Goal: Check status: Check status

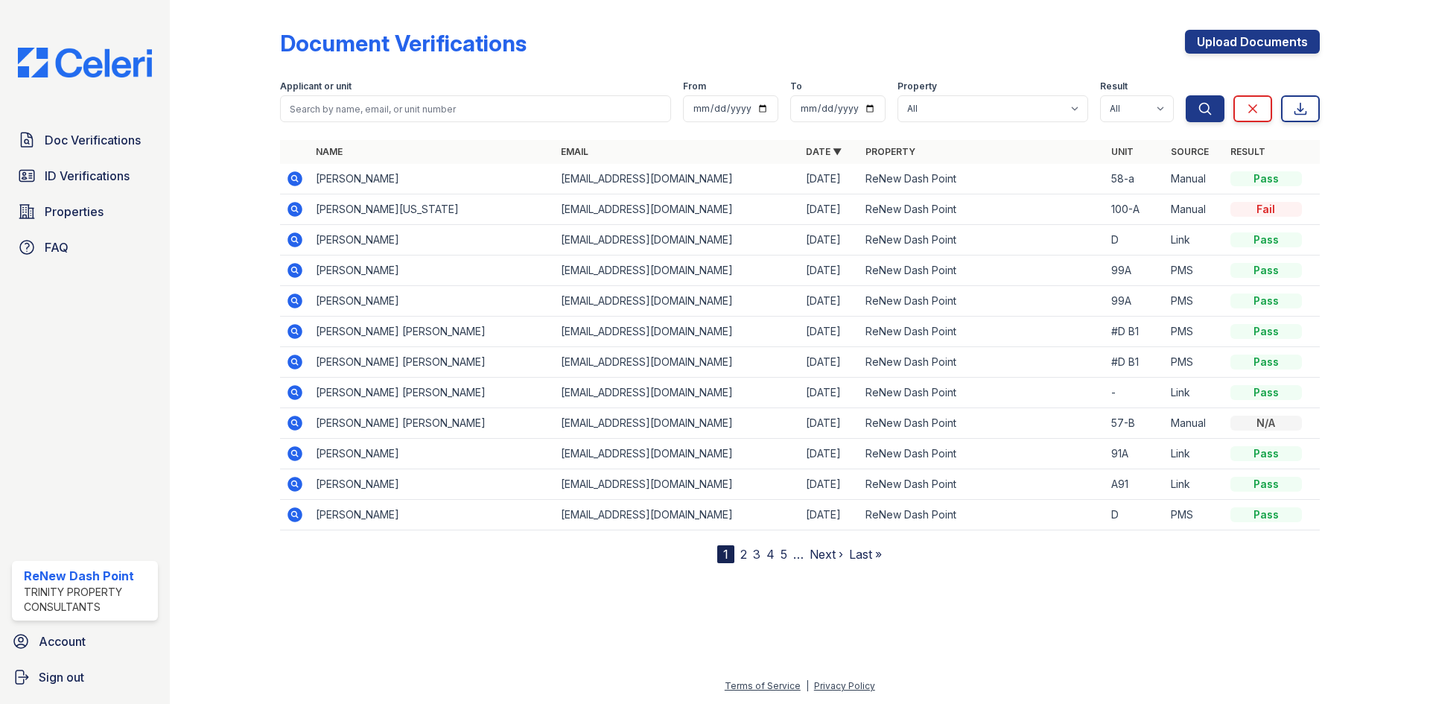
click at [83, 158] on div "Doc Verifications ID Verifications Properties FAQ" at bounding box center [85, 193] width 158 height 137
click at [88, 147] on span "Doc Verifications" at bounding box center [93, 140] width 96 height 18
click at [294, 268] on icon at bounding box center [294, 269] width 4 height 4
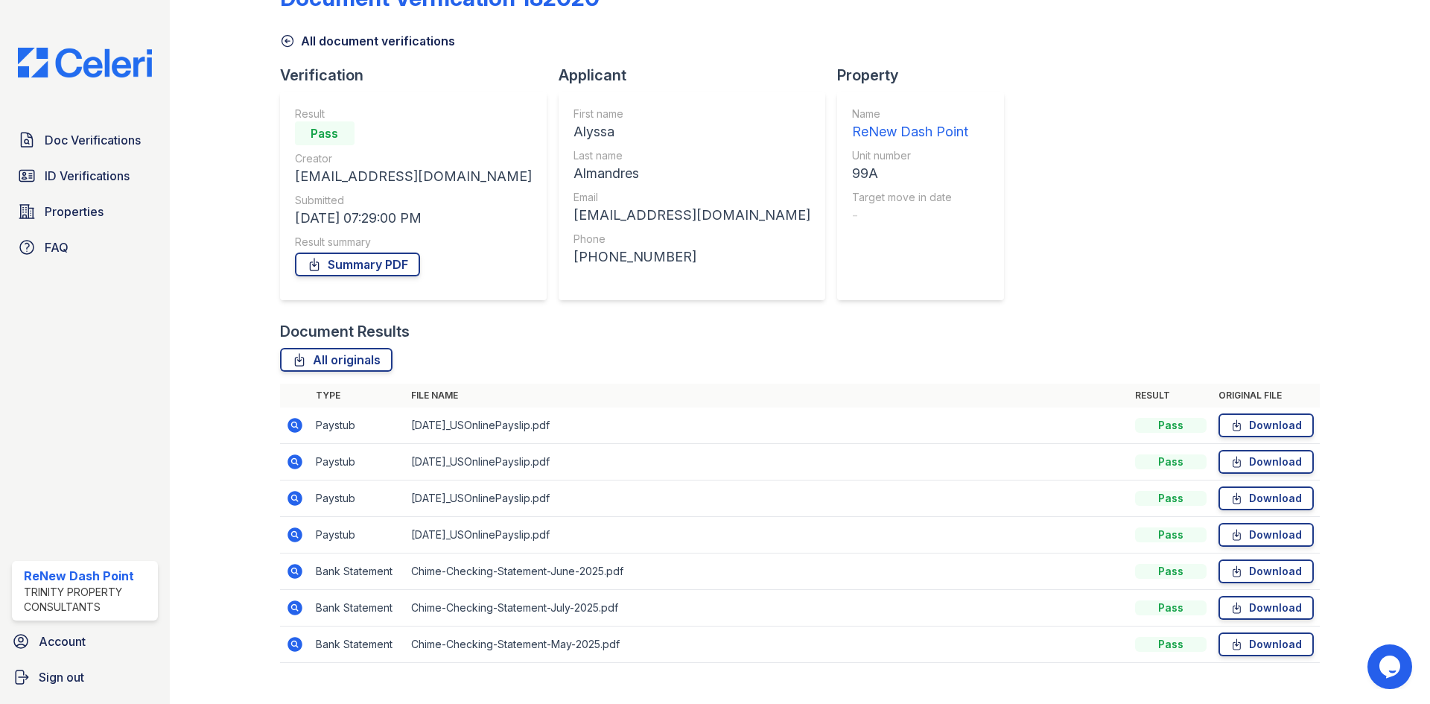
scroll to position [70, 0]
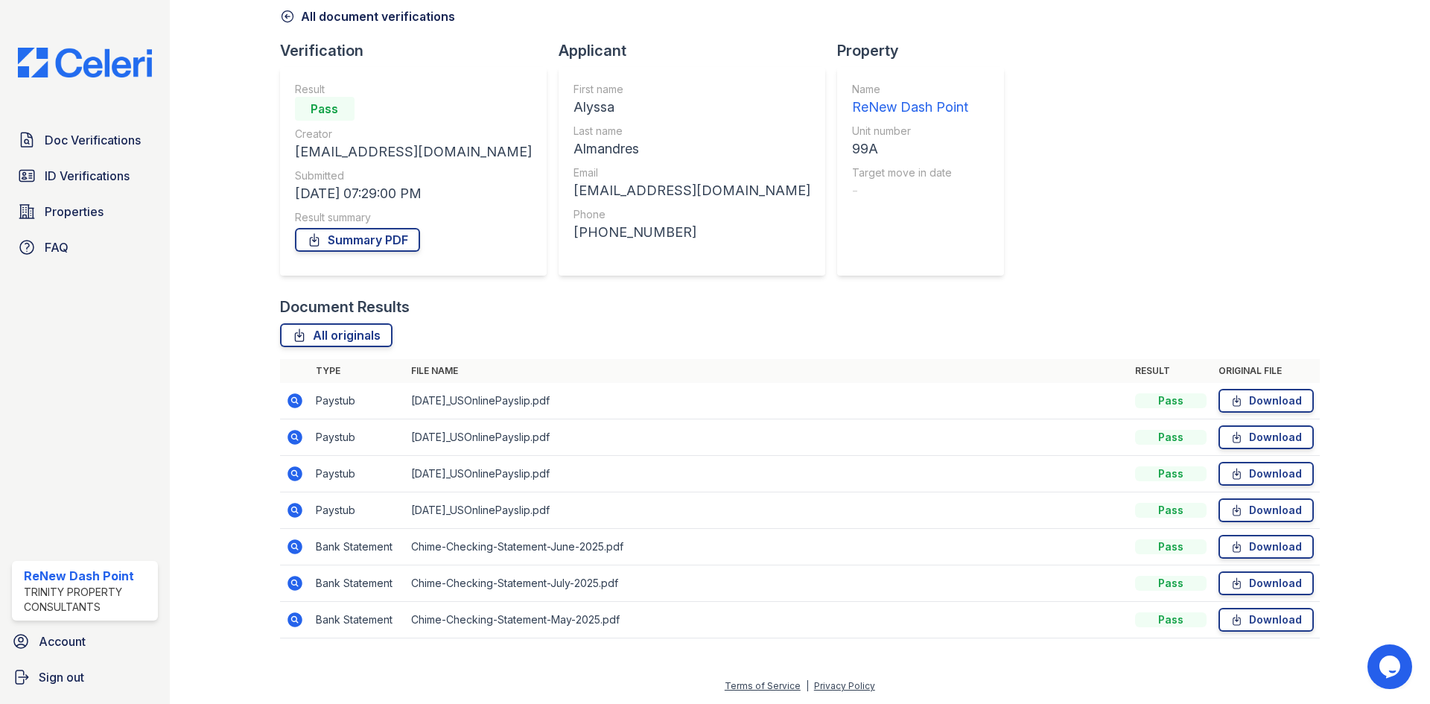
click at [292, 400] on icon at bounding box center [294, 400] width 4 height 4
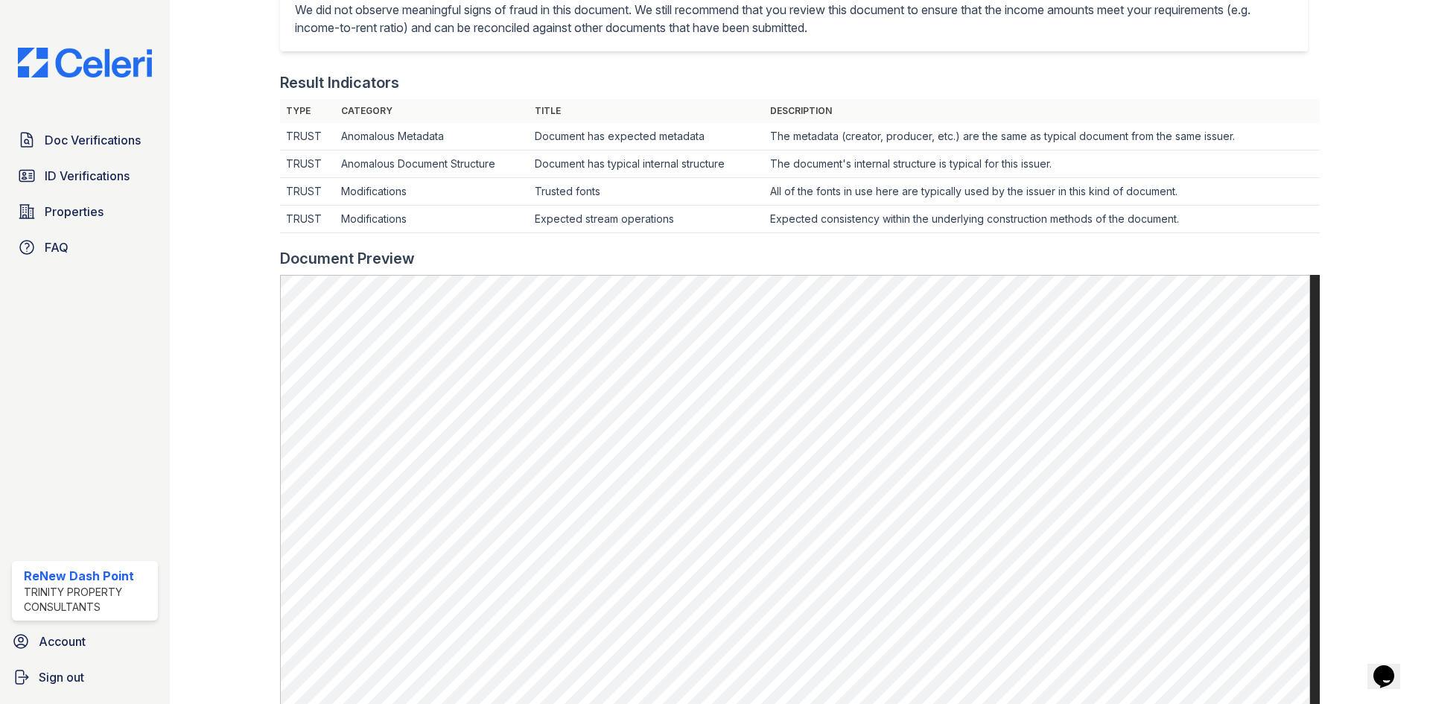
scroll to position [372, 0]
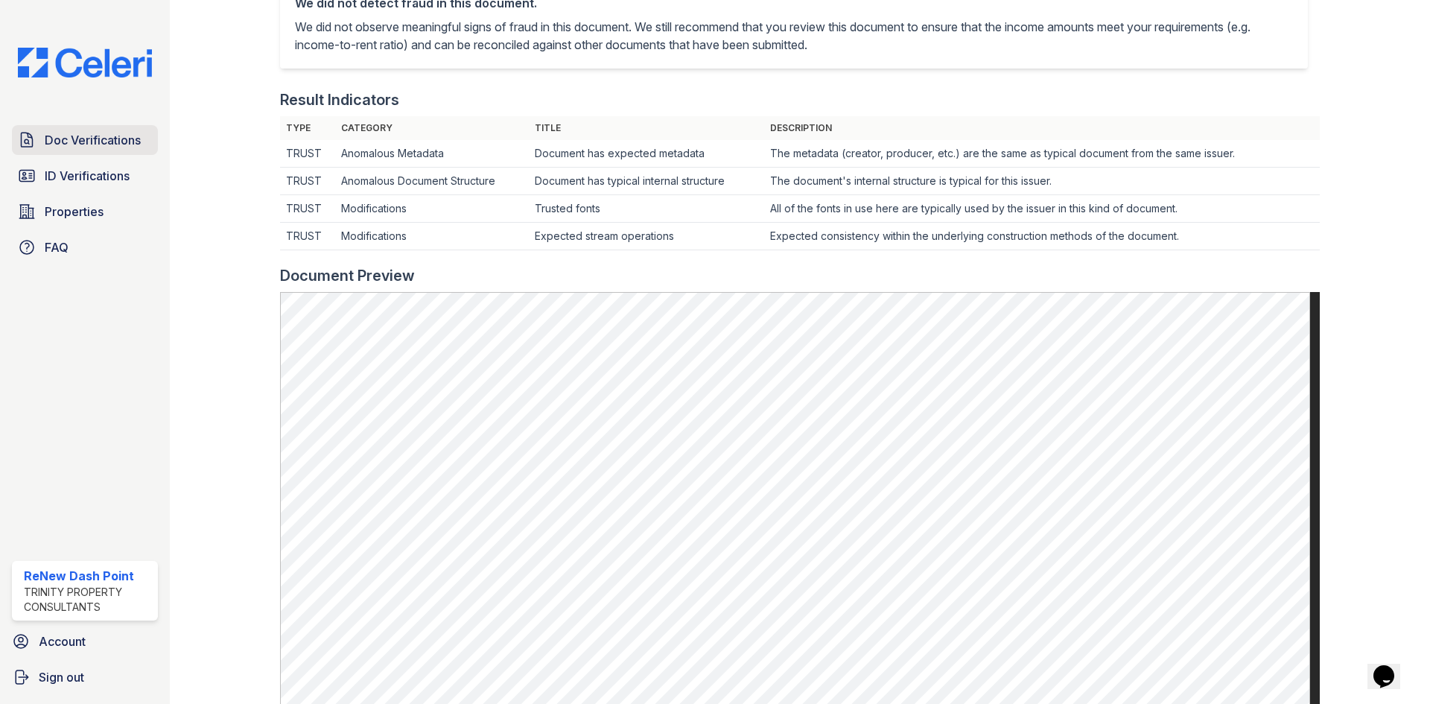
click at [89, 149] on link "Doc Verifications" at bounding box center [85, 140] width 146 height 30
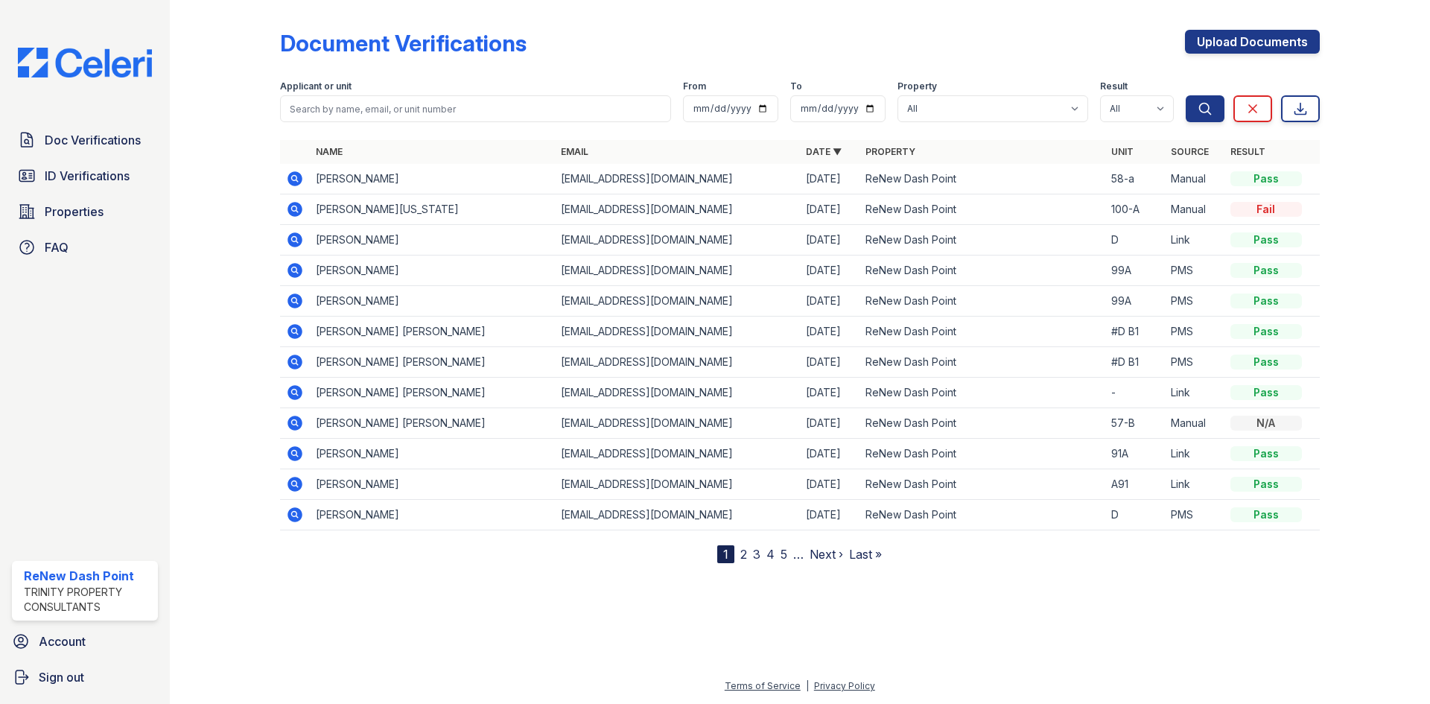
click at [297, 305] on icon at bounding box center [294, 300] width 15 height 15
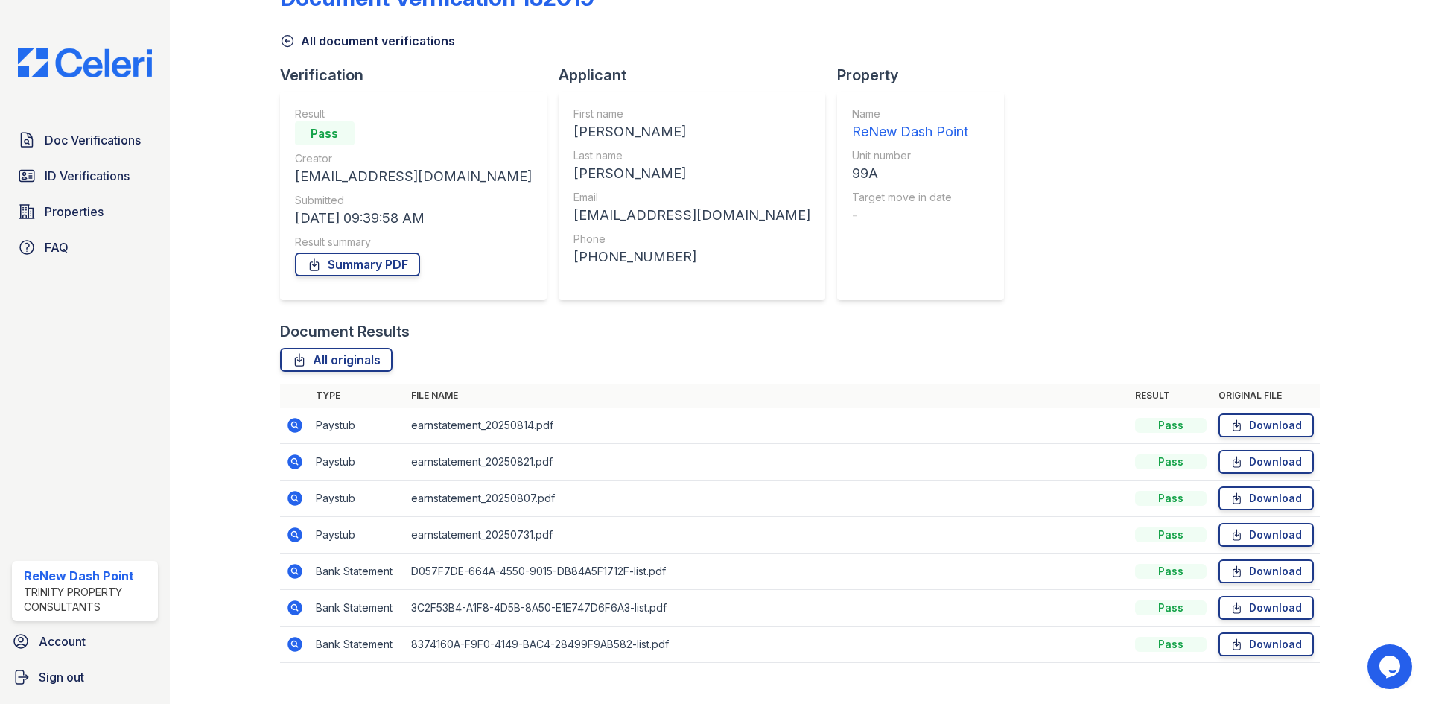
scroll to position [70, 0]
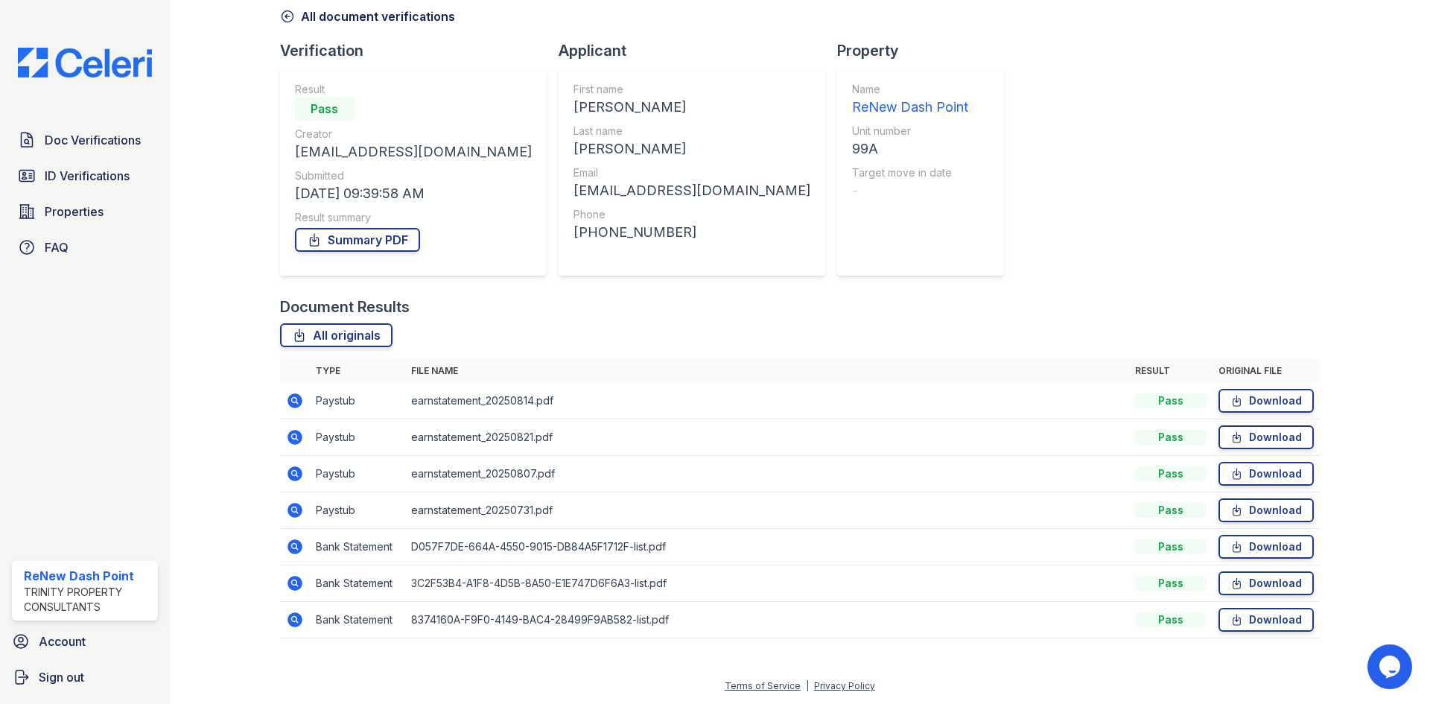
click at [293, 547] on icon at bounding box center [294, 546] width 4 height 4
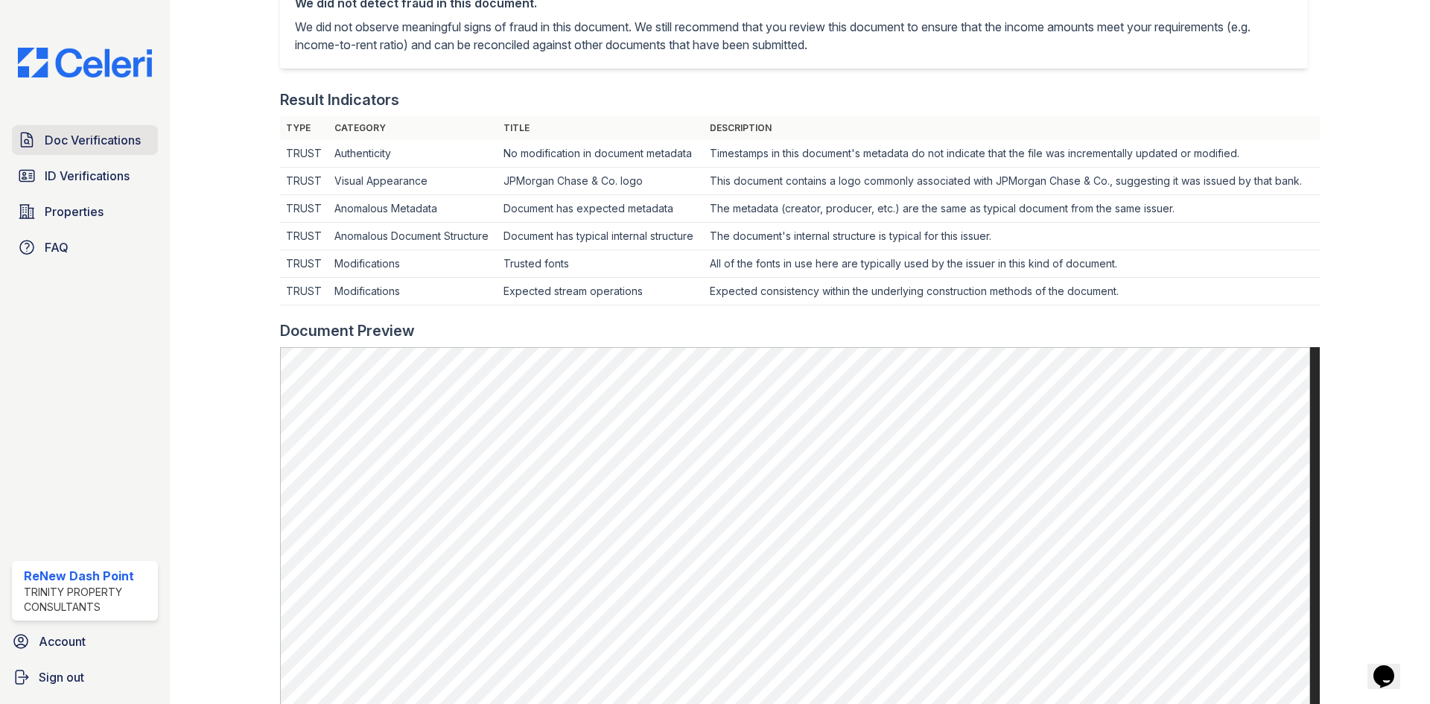
click at [85, 149] on span "Doc Verifications" at bounding box center [93, 140] width 96 height 18
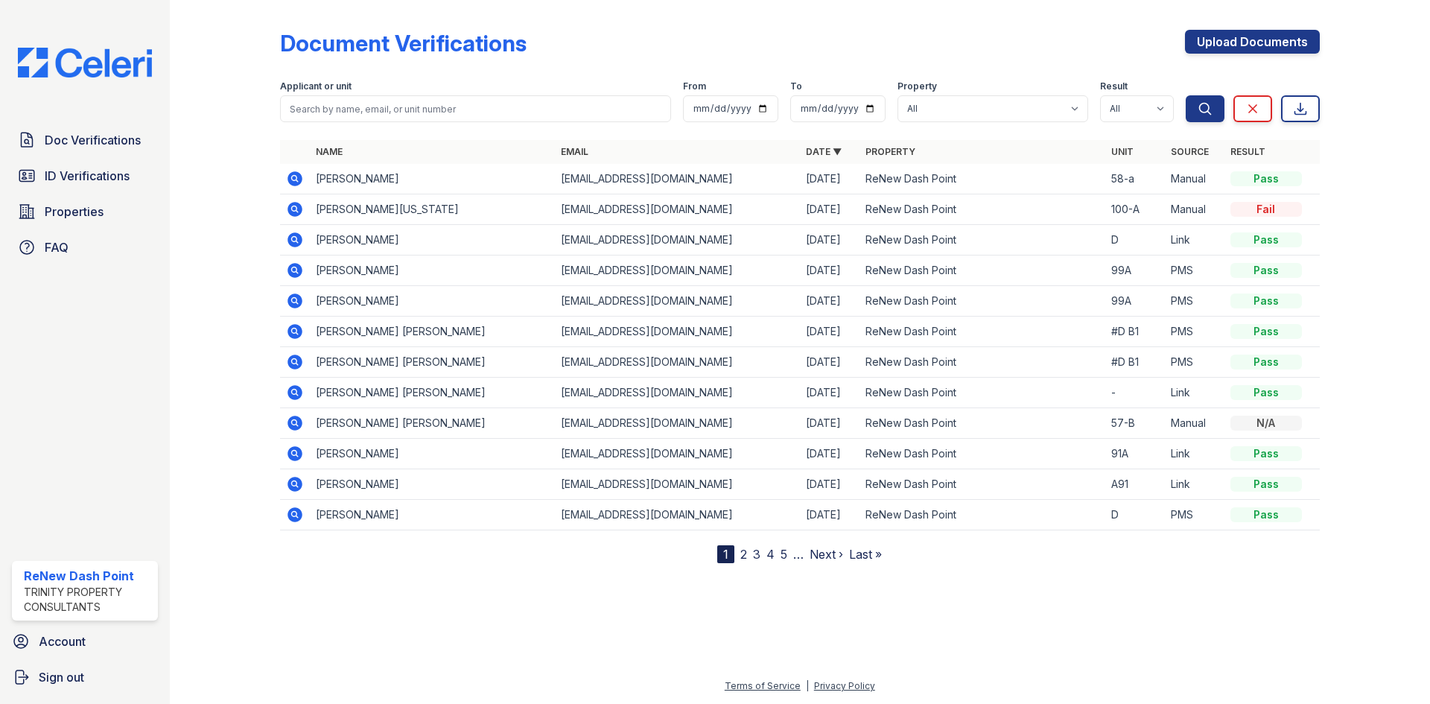
click at [293, 302] on icon at bounding box center [294, 300] width 4 height 4
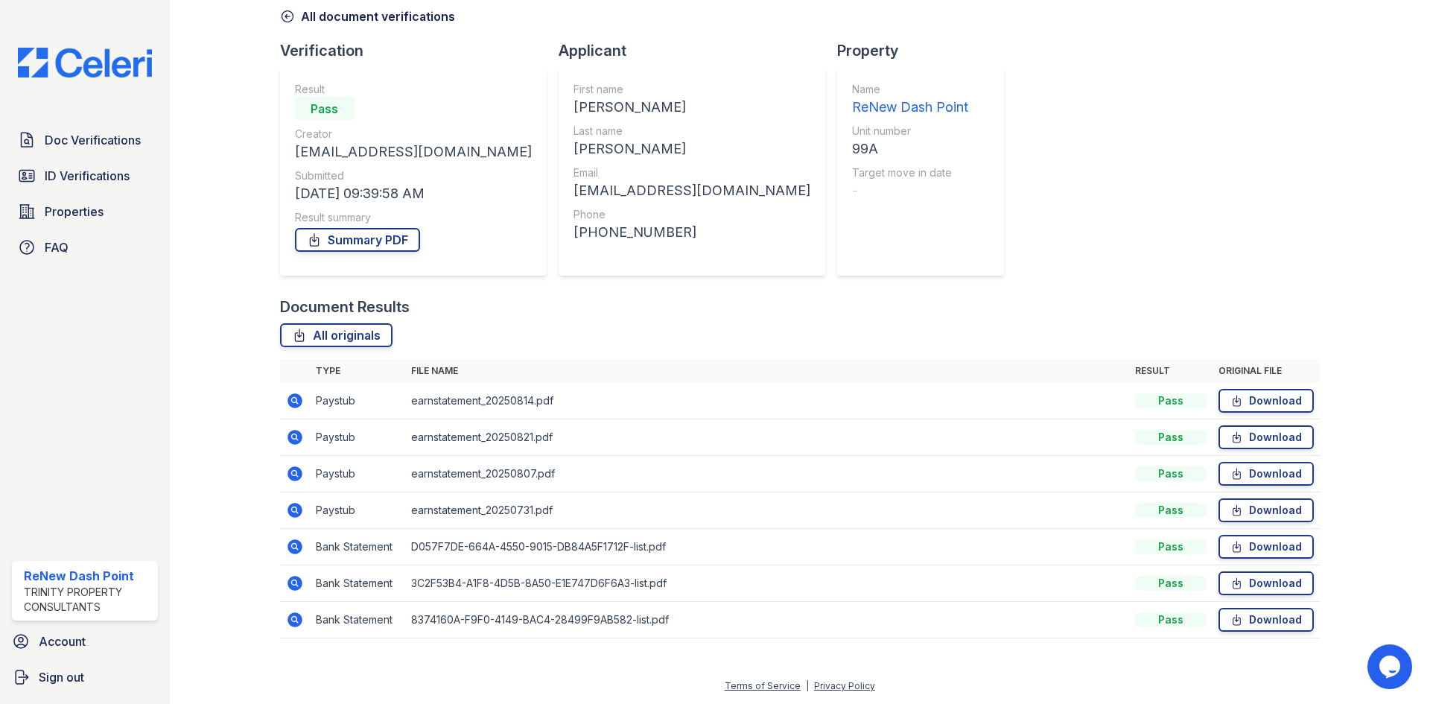
click at [295, 397] on icon at bounding box center [295, 401] width 18 height 18
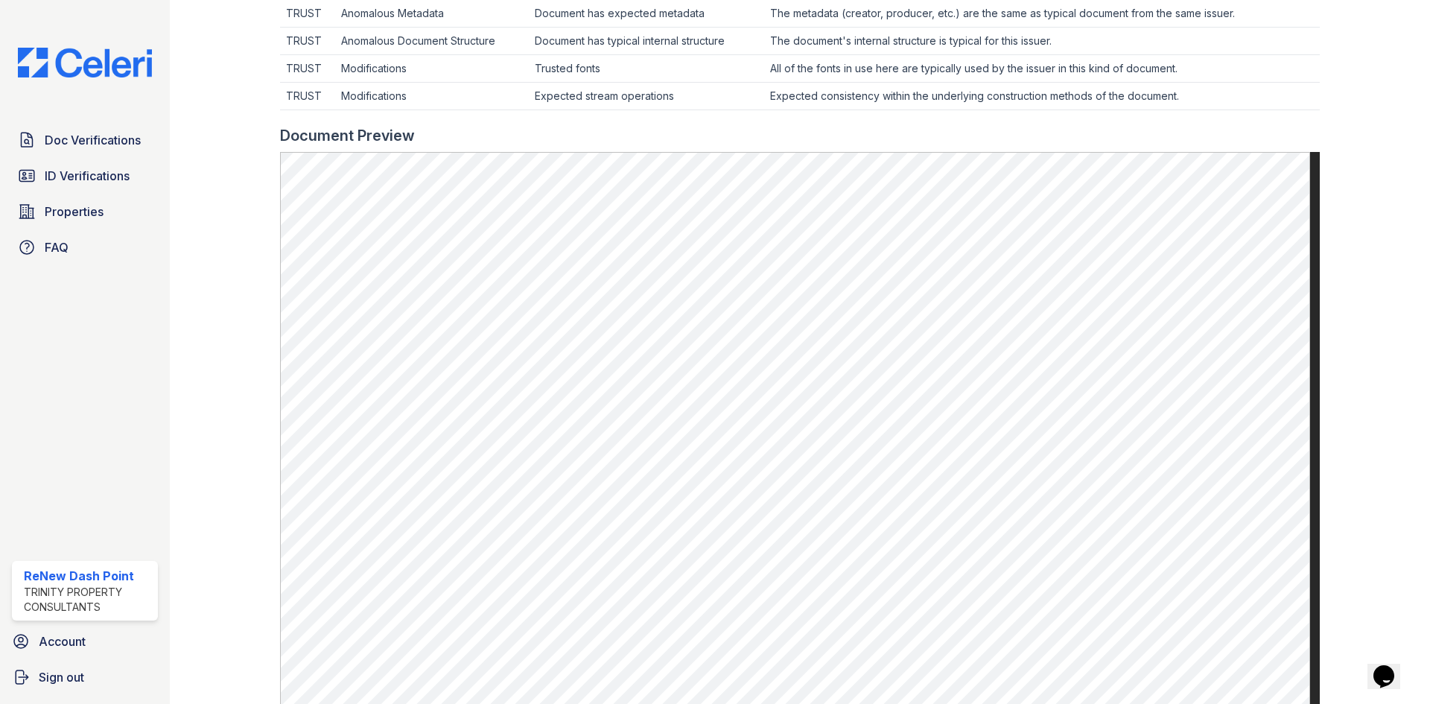
scroll to position [343, 0]
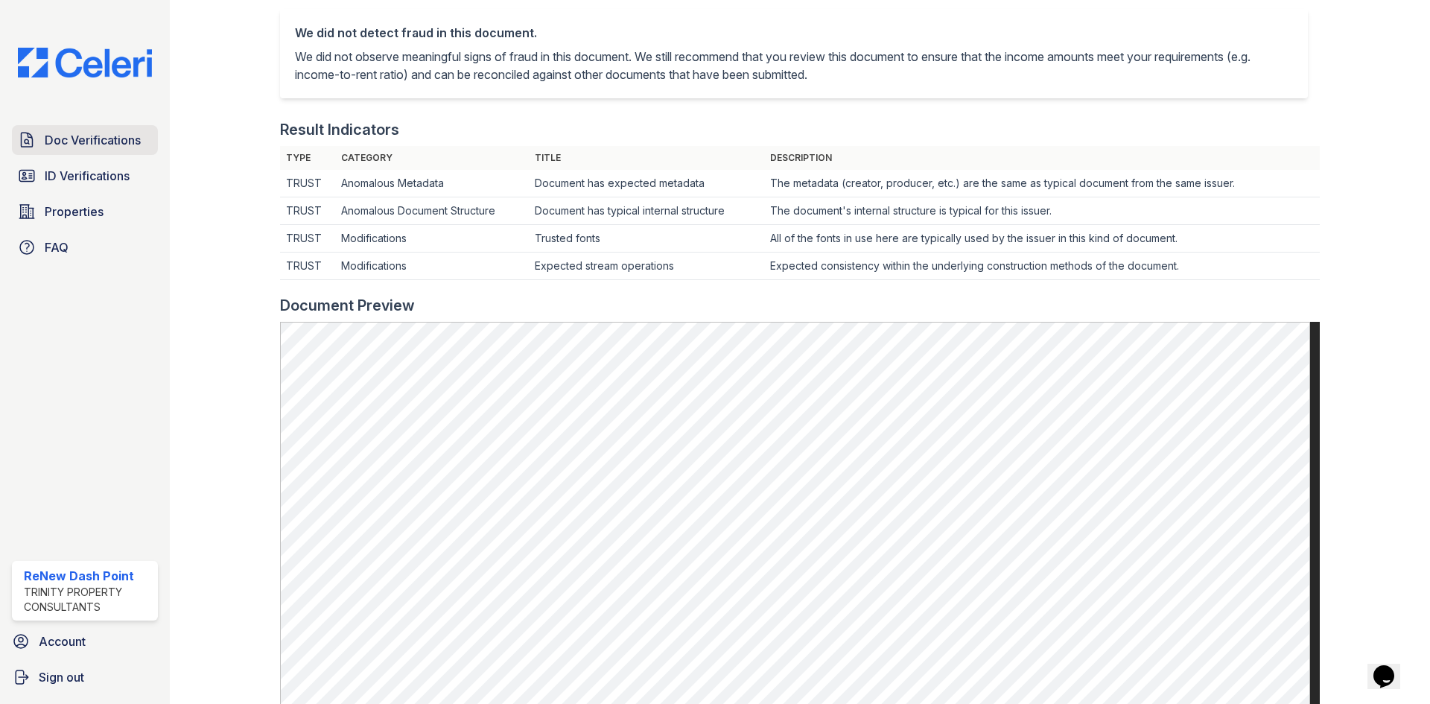
click at [75, 138] on span "Doc Verifications" at bounding box center [93, 140] width 96 height 18
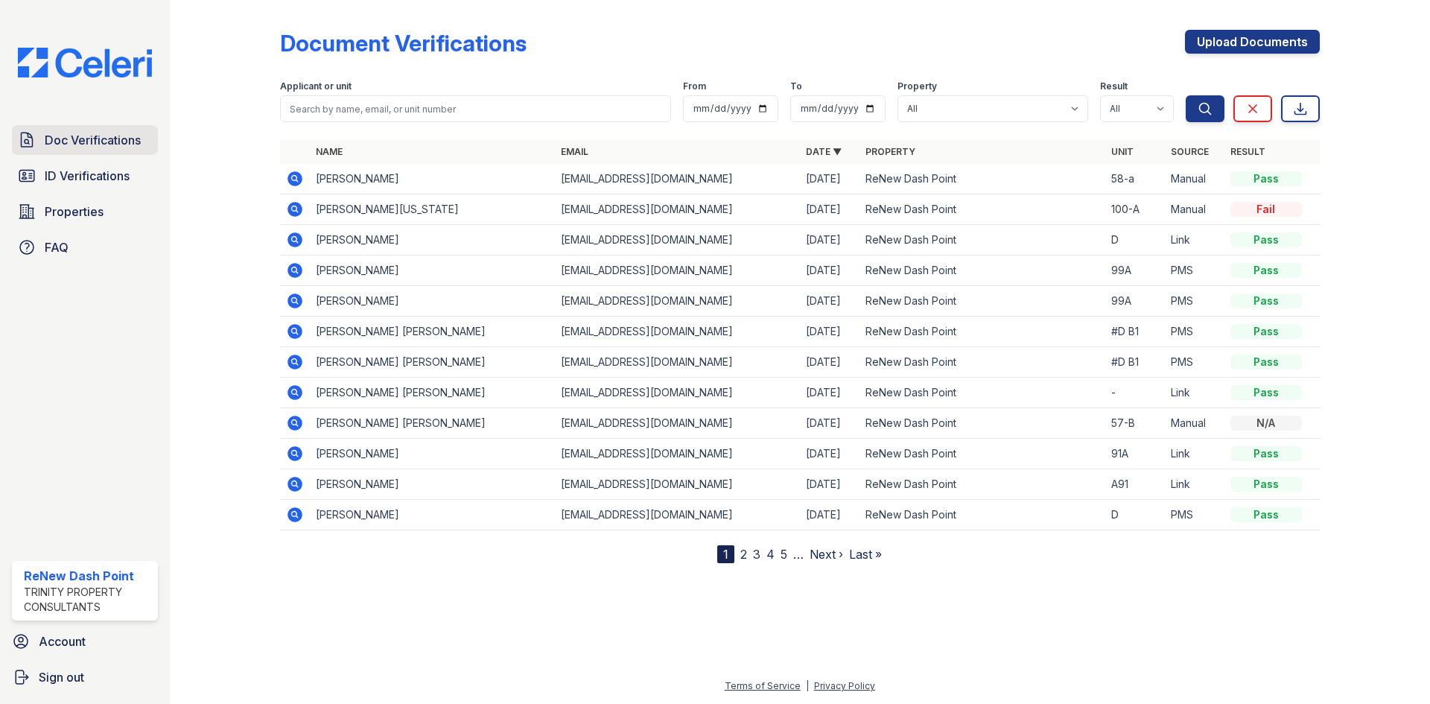
click at [63, 133] on span "Doc Verifications" at bounding box center [93, 140] width 96 height 18
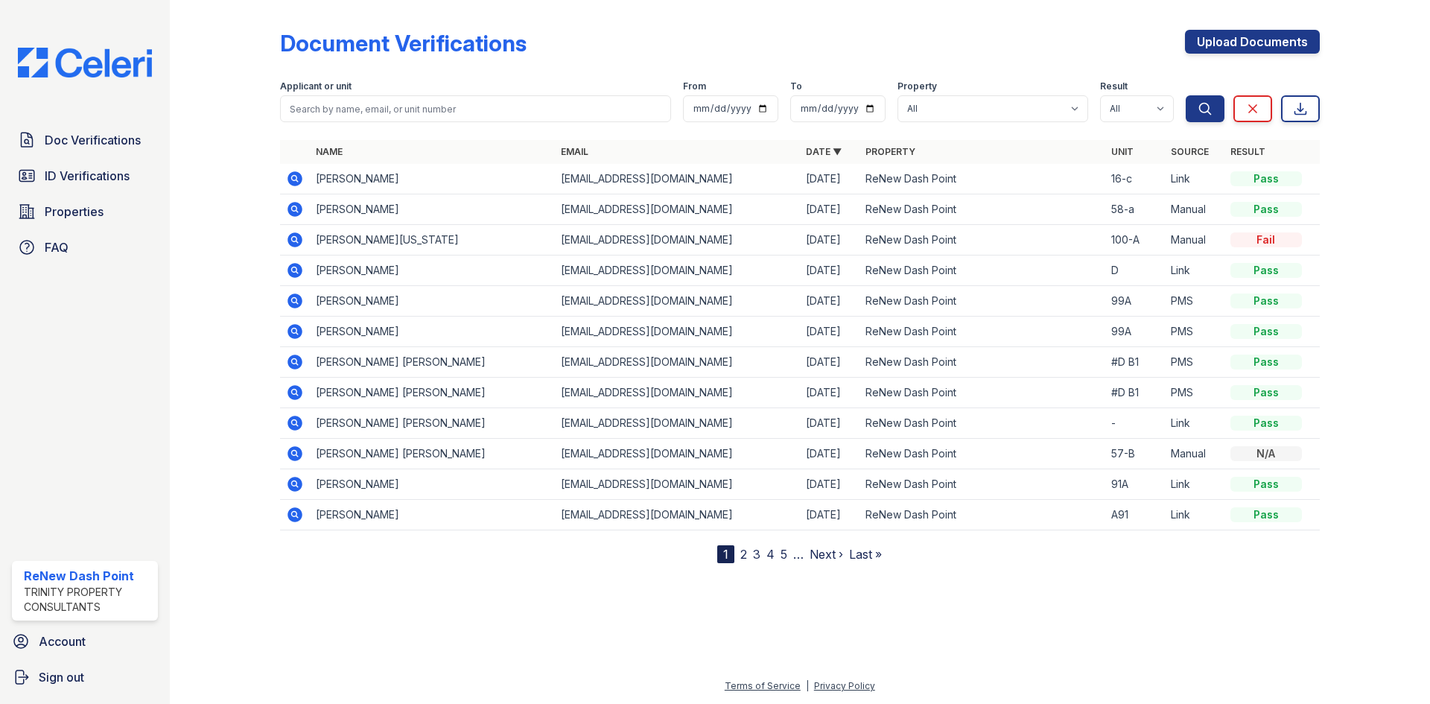
click at [293, 177] on icon at bounding box center [294, 178] width 4 height 4
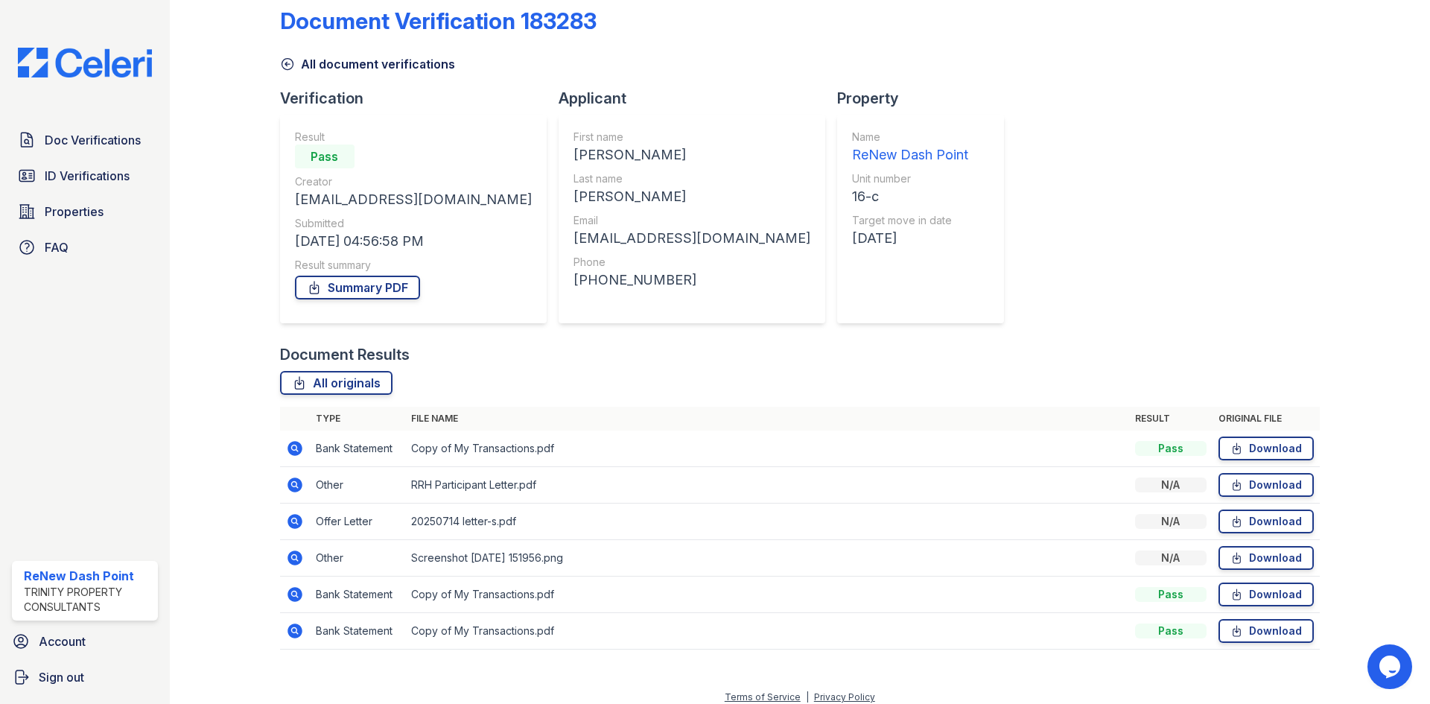
scroll to position [34, 0]
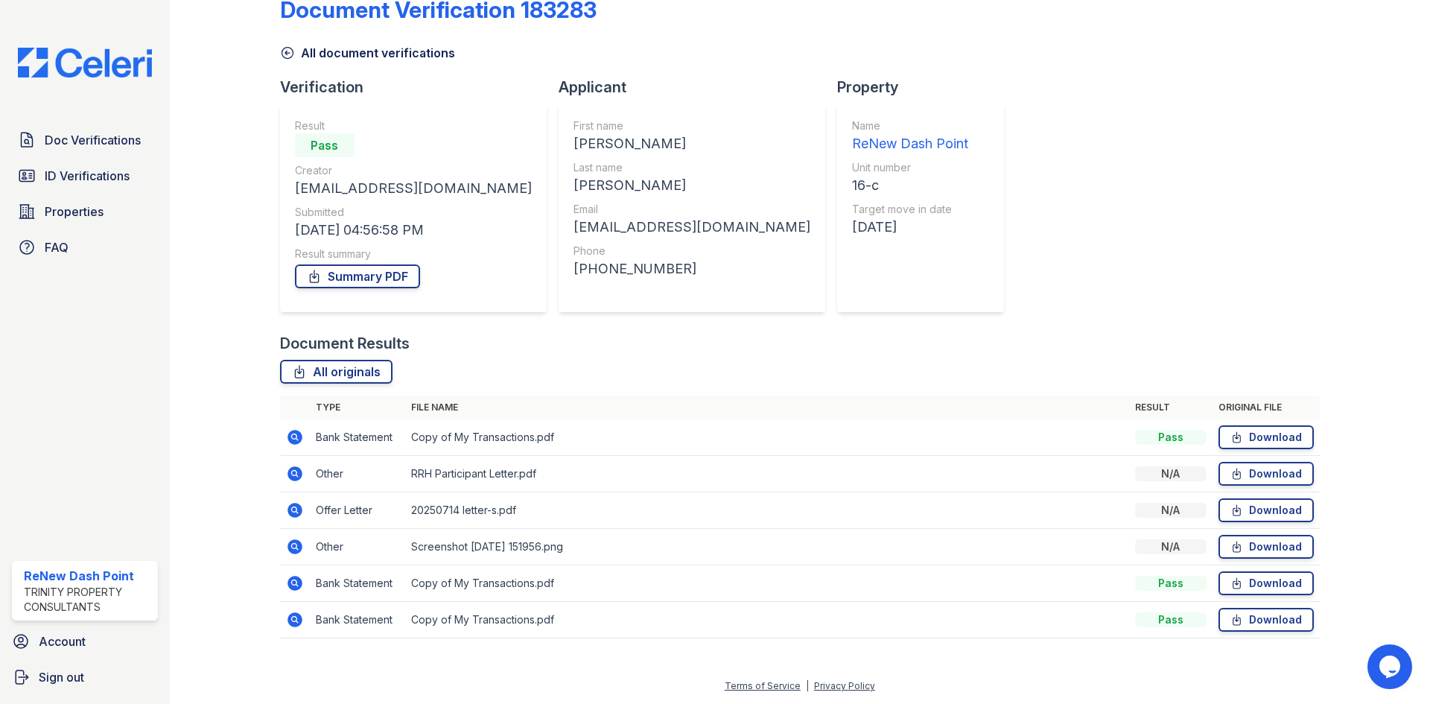
click at [291, 474] on icon at bounding box center [295, 474] width 18 height 18
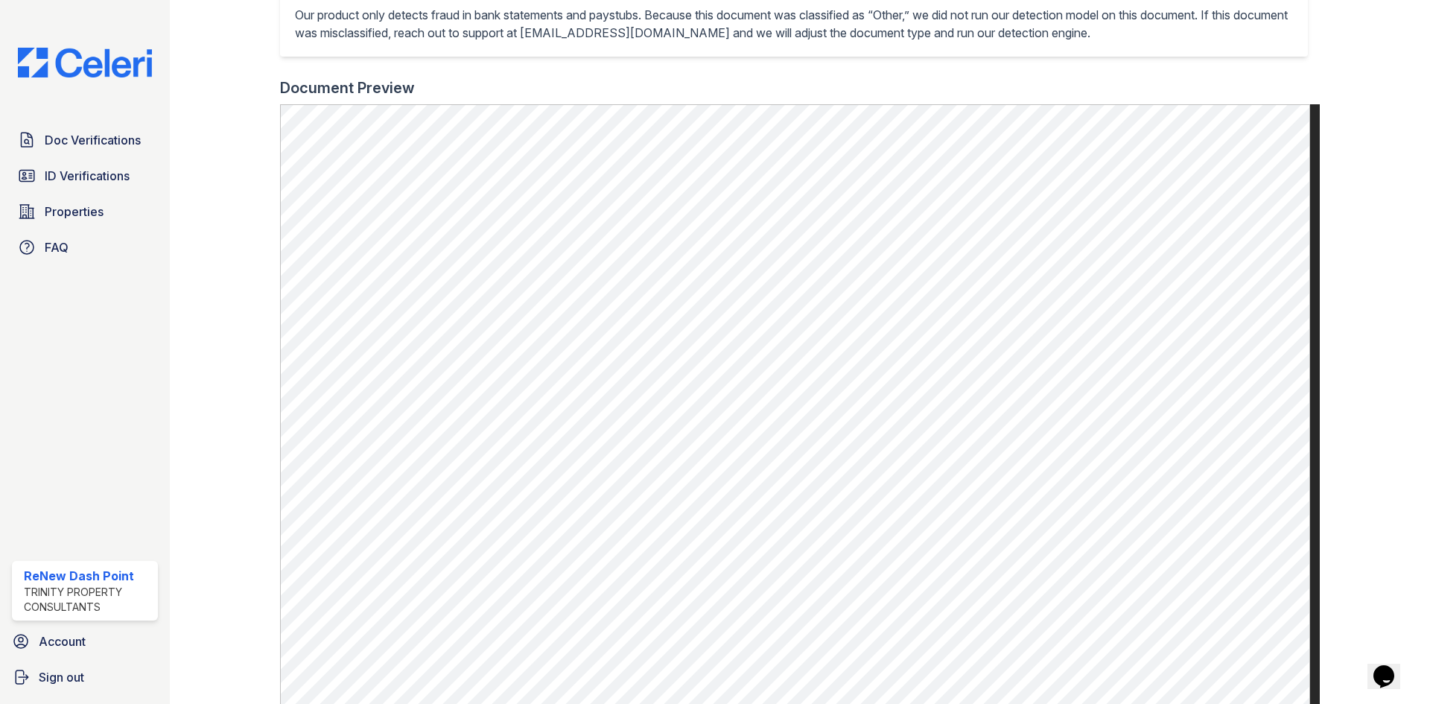
scroll to position [521, 0]
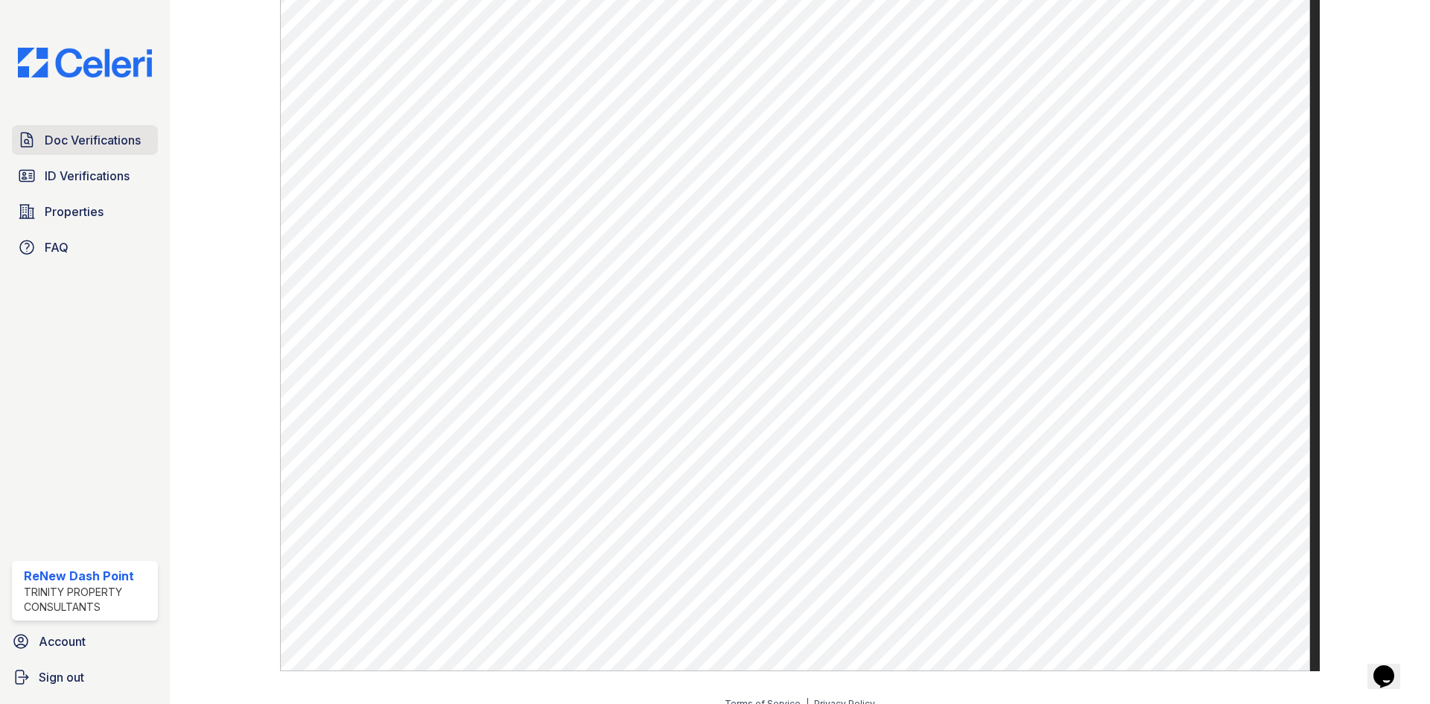
click at [120, 149] on span "Doc Verifications" at bounding box center [93, 140] width 96 height 18
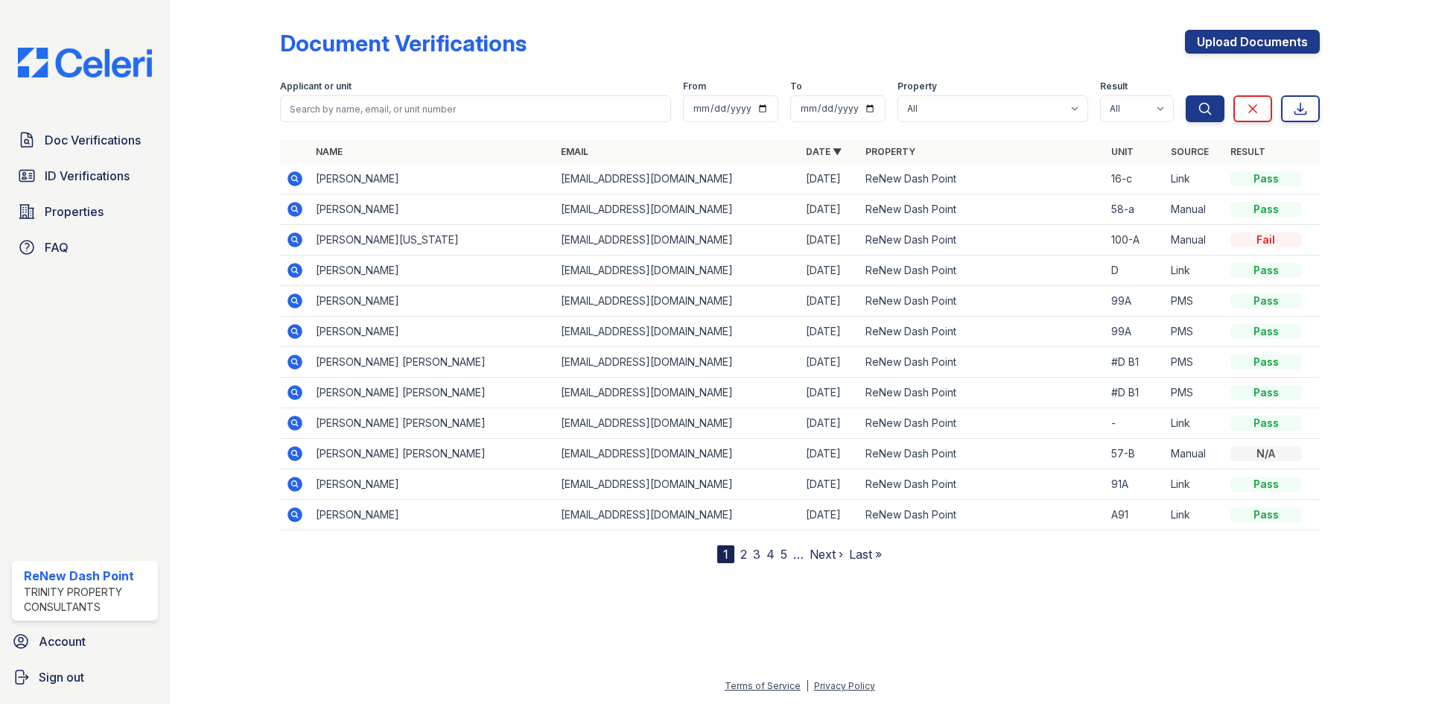
click at [302, 183] on icon at bounding box center [295, 179] width 18 height 18
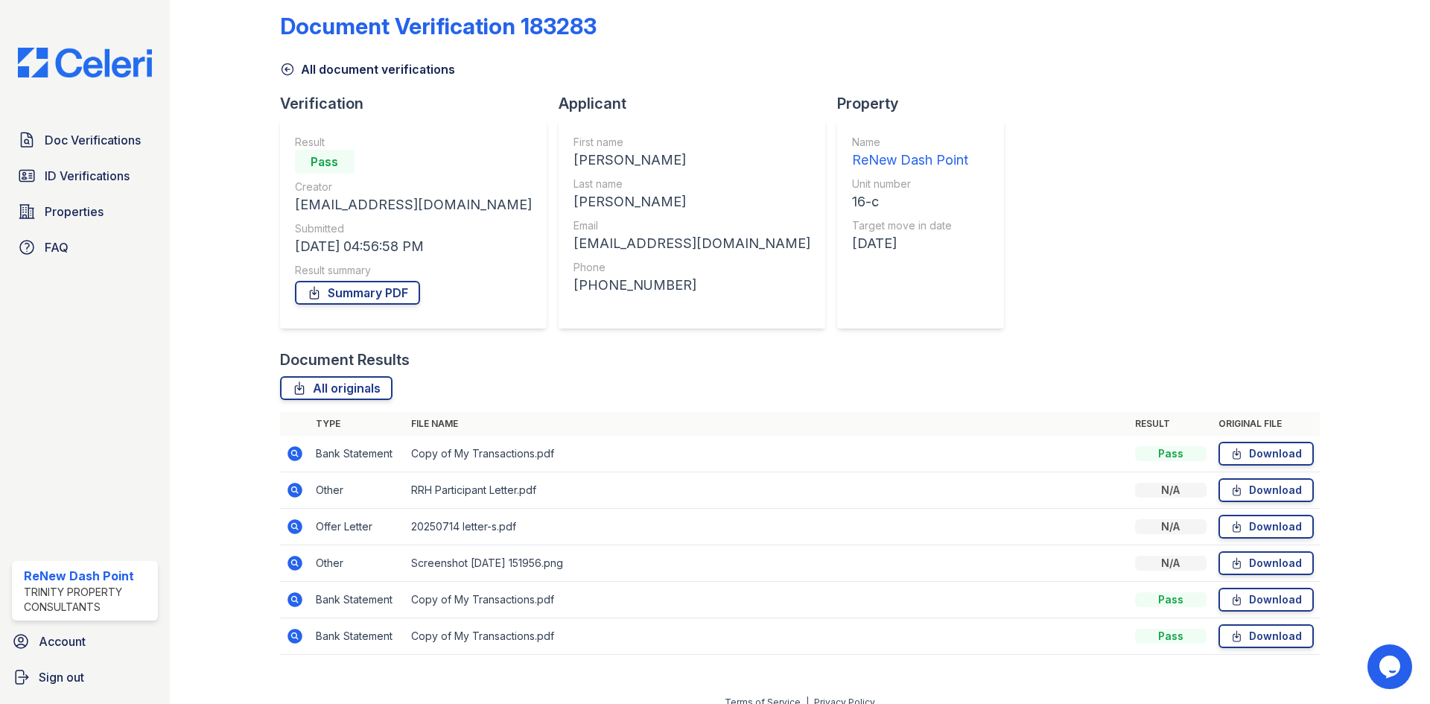
scroll to position [34, 0]
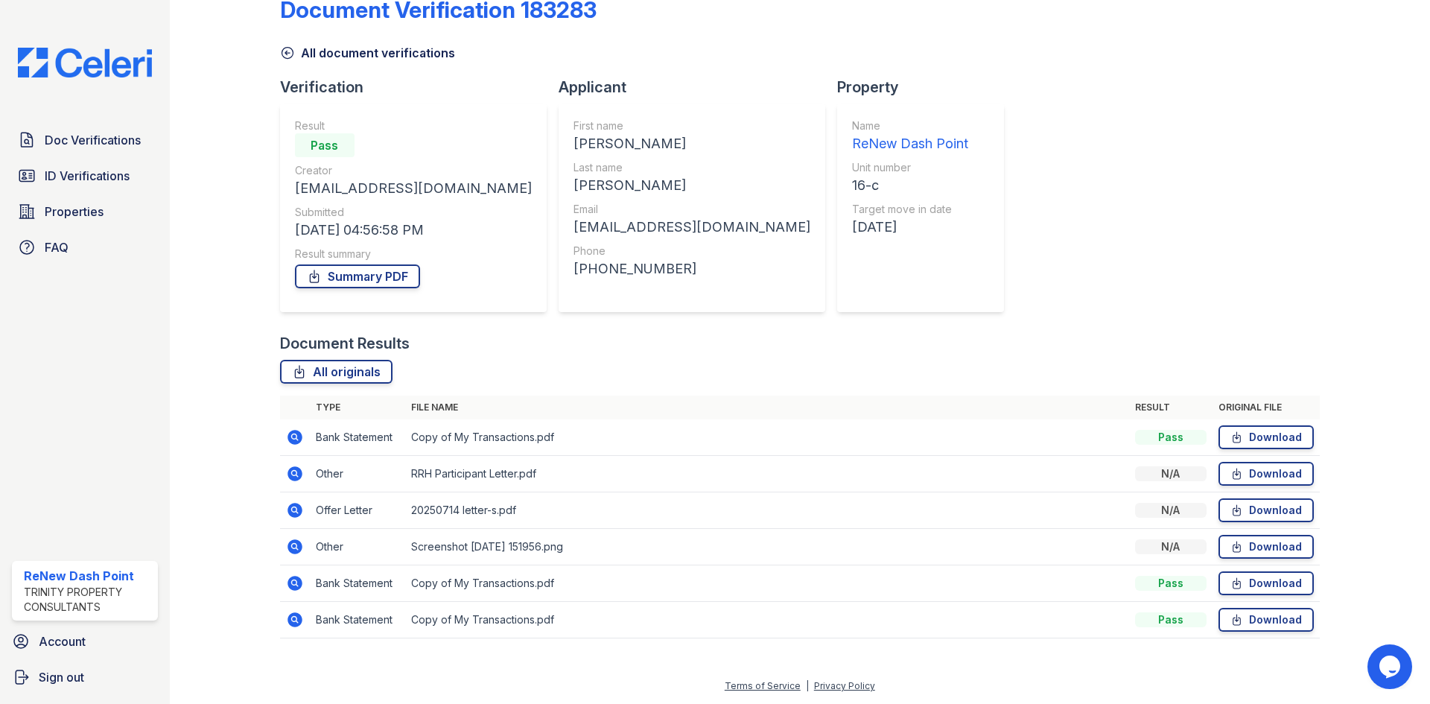
click at [294, 436] on icon at bounding box center [294, 436] width 4 height 4
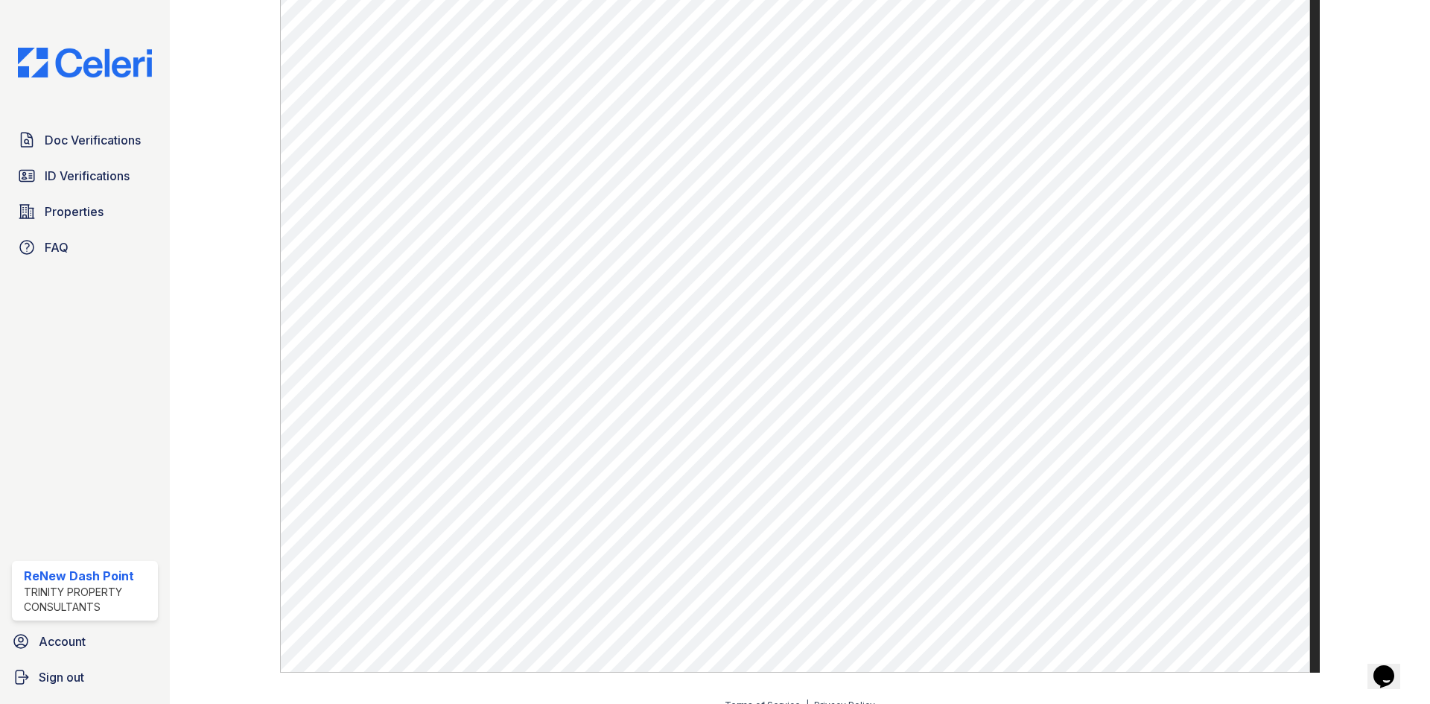
scroll to position [690, 0]
click at [95, 147] on span "Doc Verifications" at bounding box center [93, 140] width 96 height 18
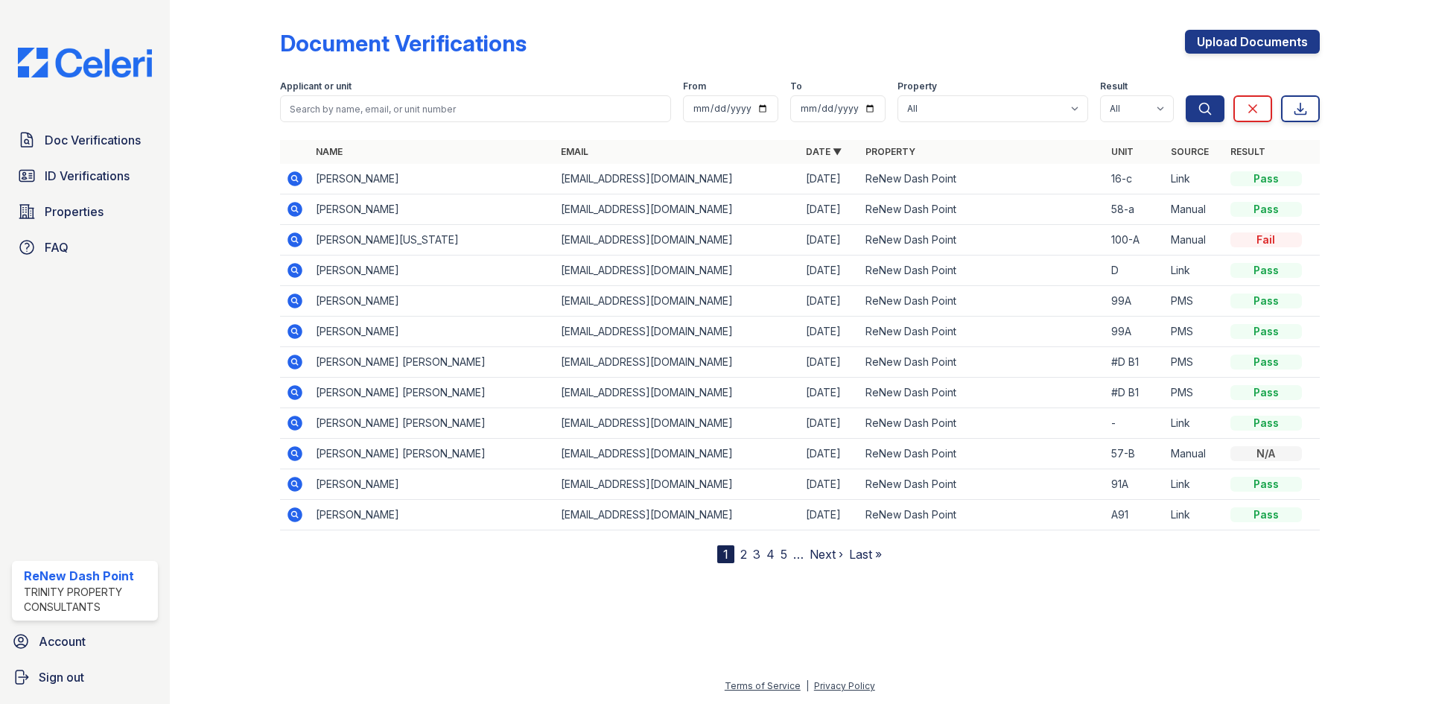
click at [298, 176] on icon at bounding box center [294, 178] width 15 height 15
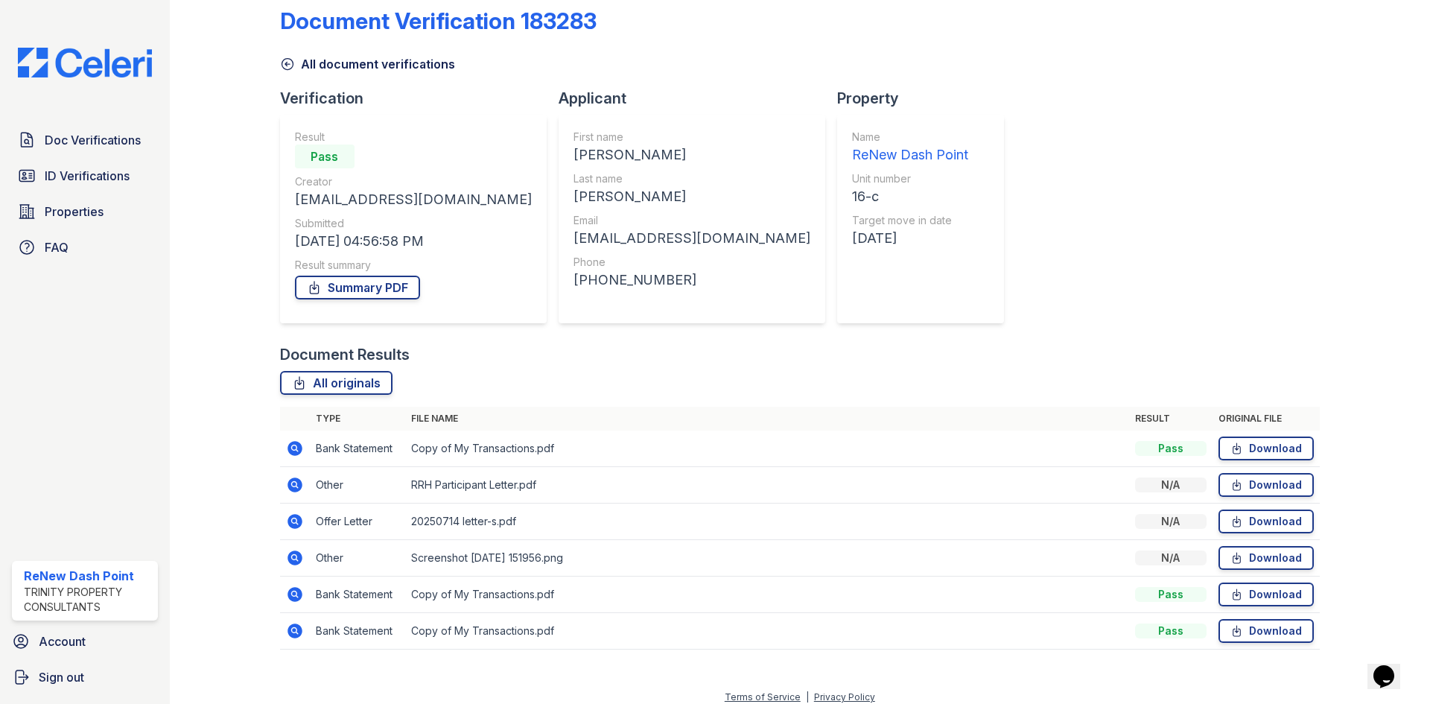
scroll to position [34, 0]
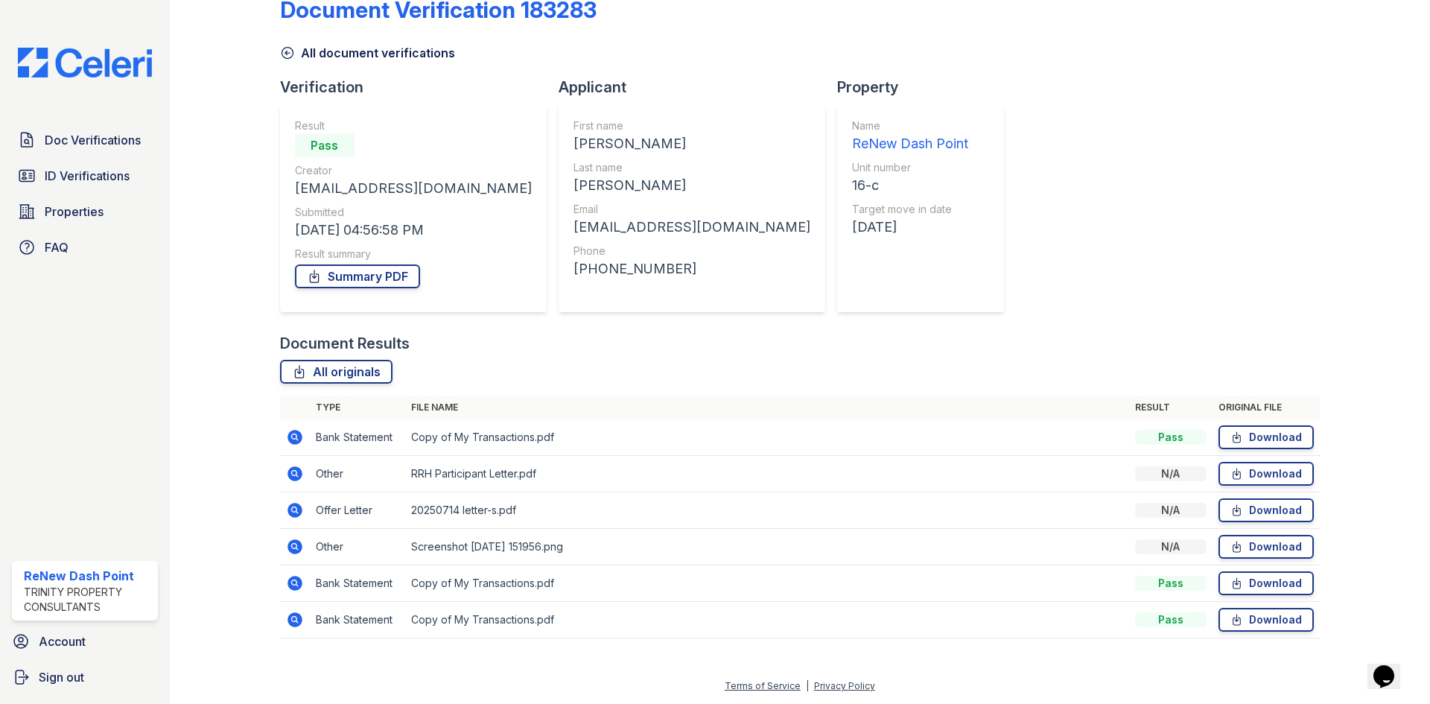
click at [292, 552] on icon at bounding box center [294, 546] width 15 height 15
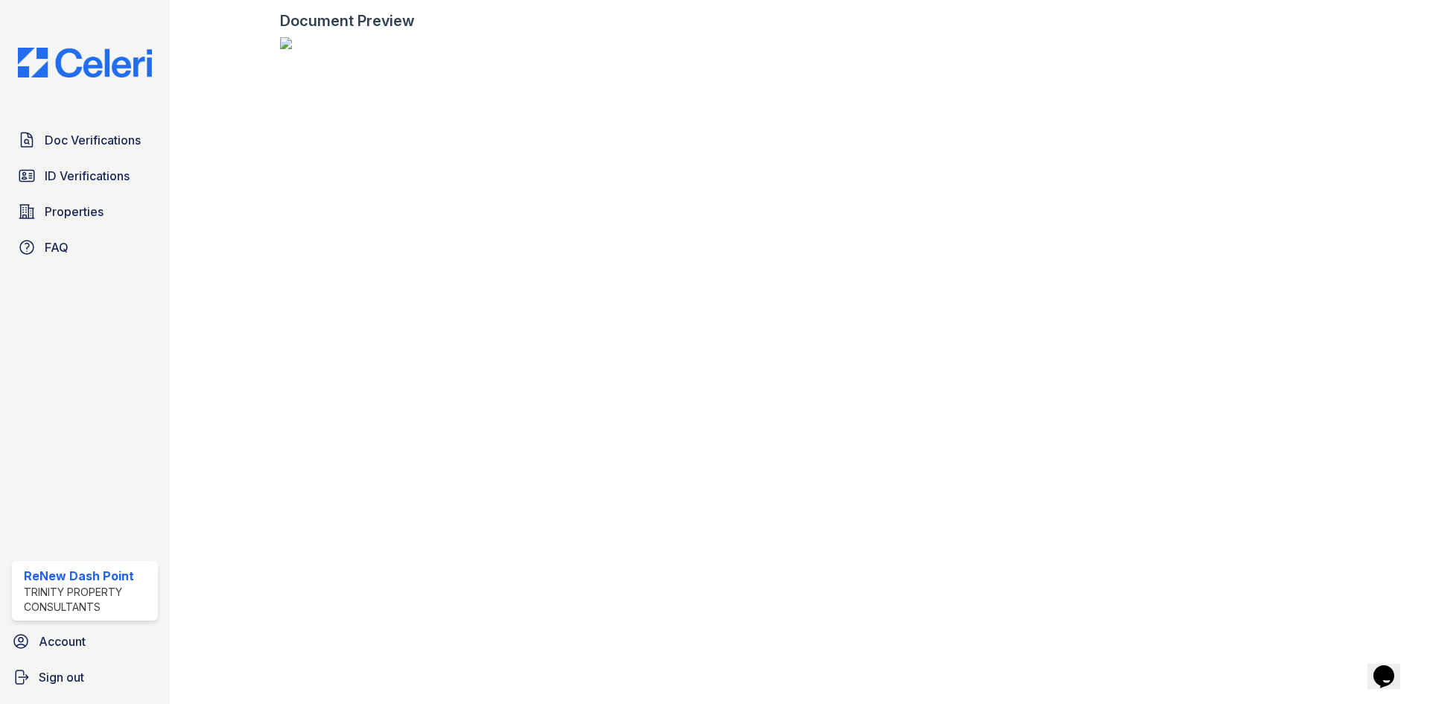
scroll to position [521, 0]
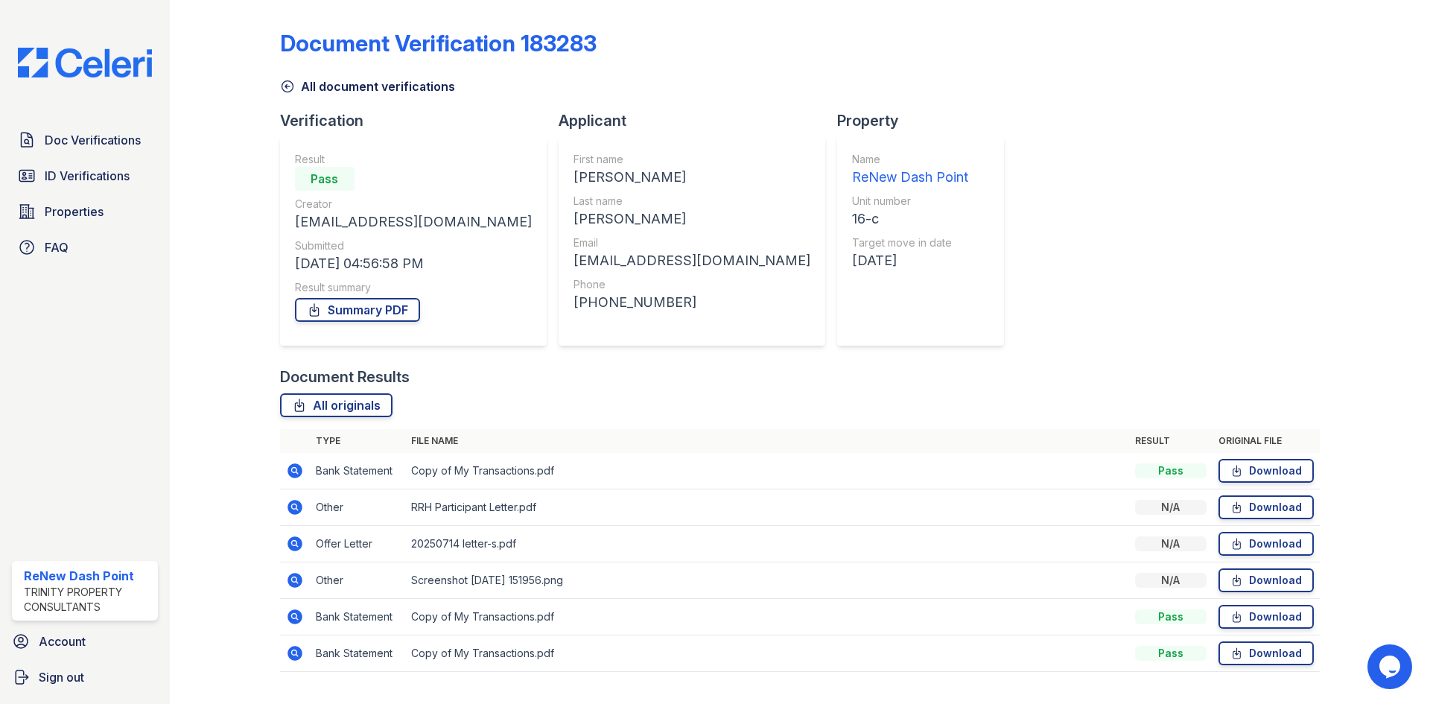
click at [293, 579] on icon at bounding box center [294, 579] width 4 height 4
click at [299, 471] on icon at bounding box center [294, 470] width 15 height 15
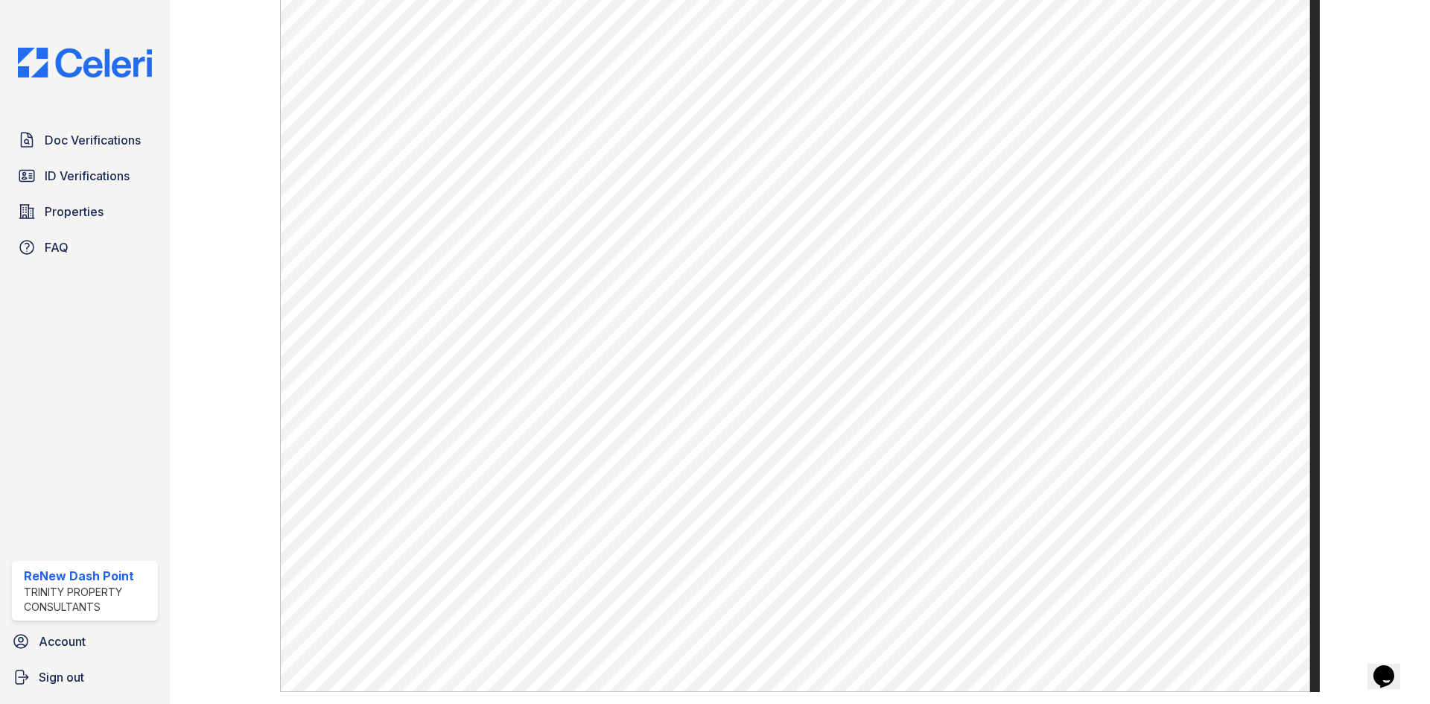
scroll to position [690, 0]
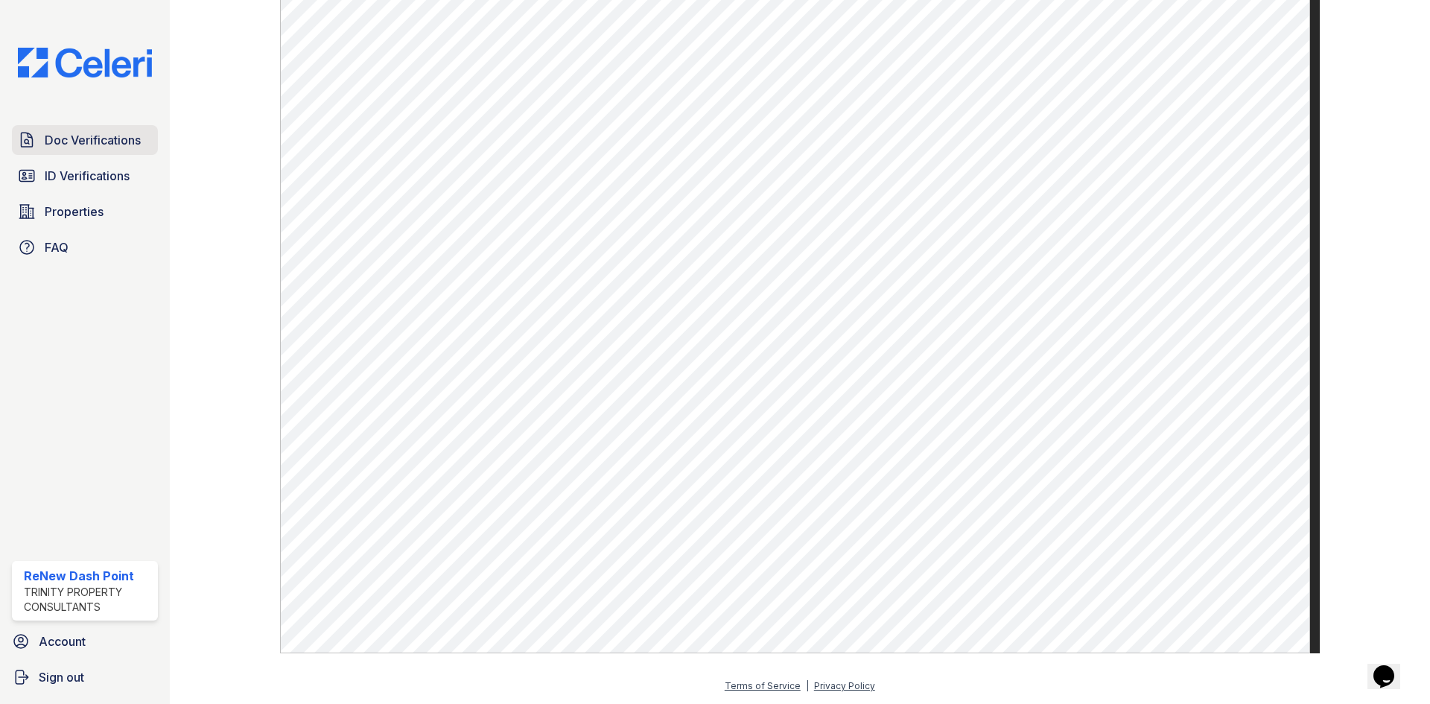
click at [63, 146] on span "Doc Verifications" at bounding box center [93, 140] width 96 height 18
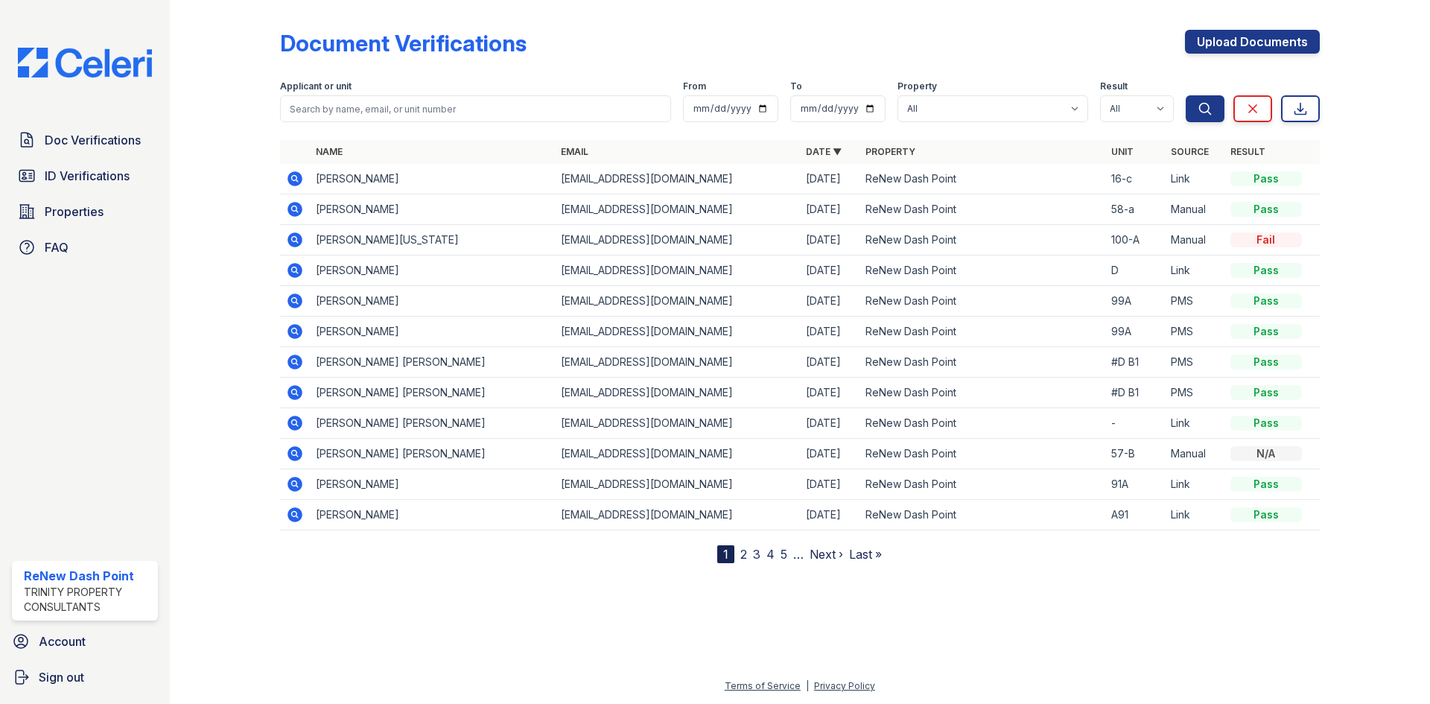
click at [288, 176] on icon at bounding box center [294, 178] width 15 height 15
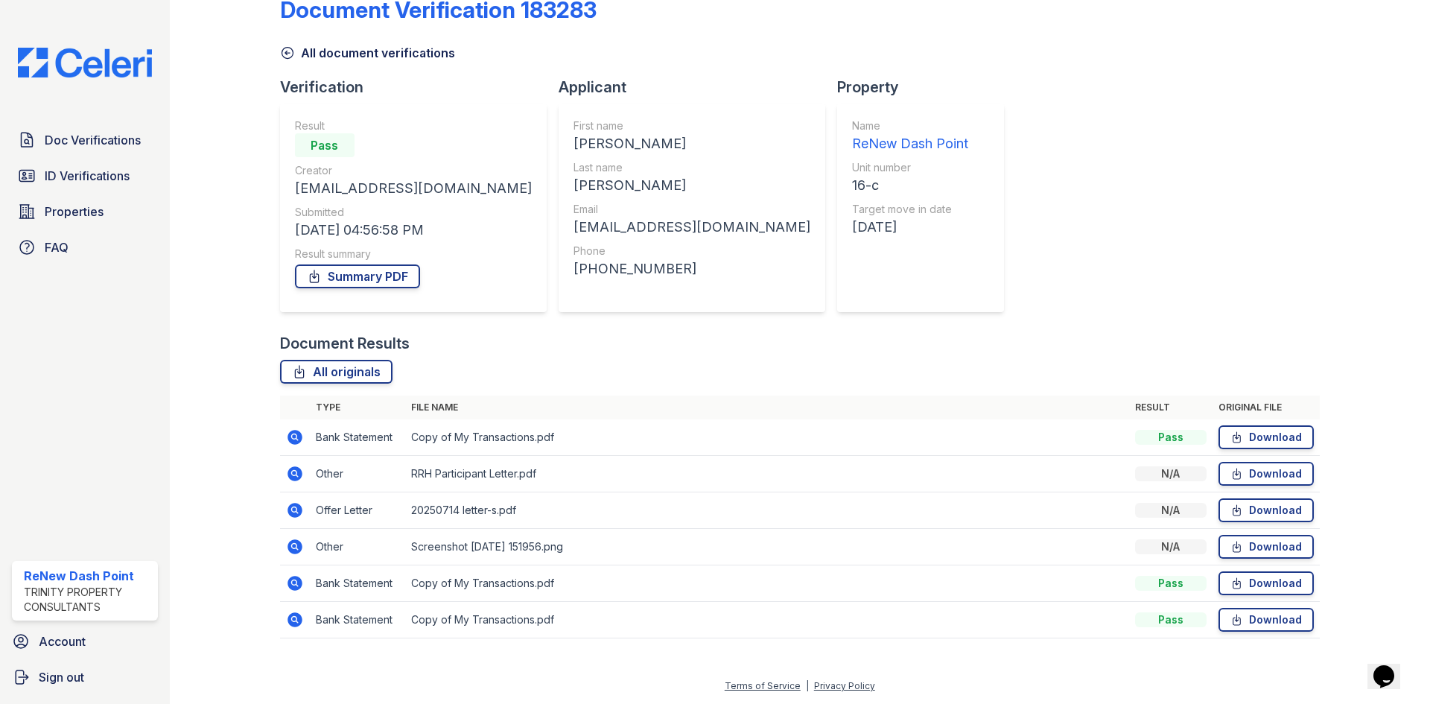
click at [296, 550] on icon at bounding box center [295, 547] width 18 height 18
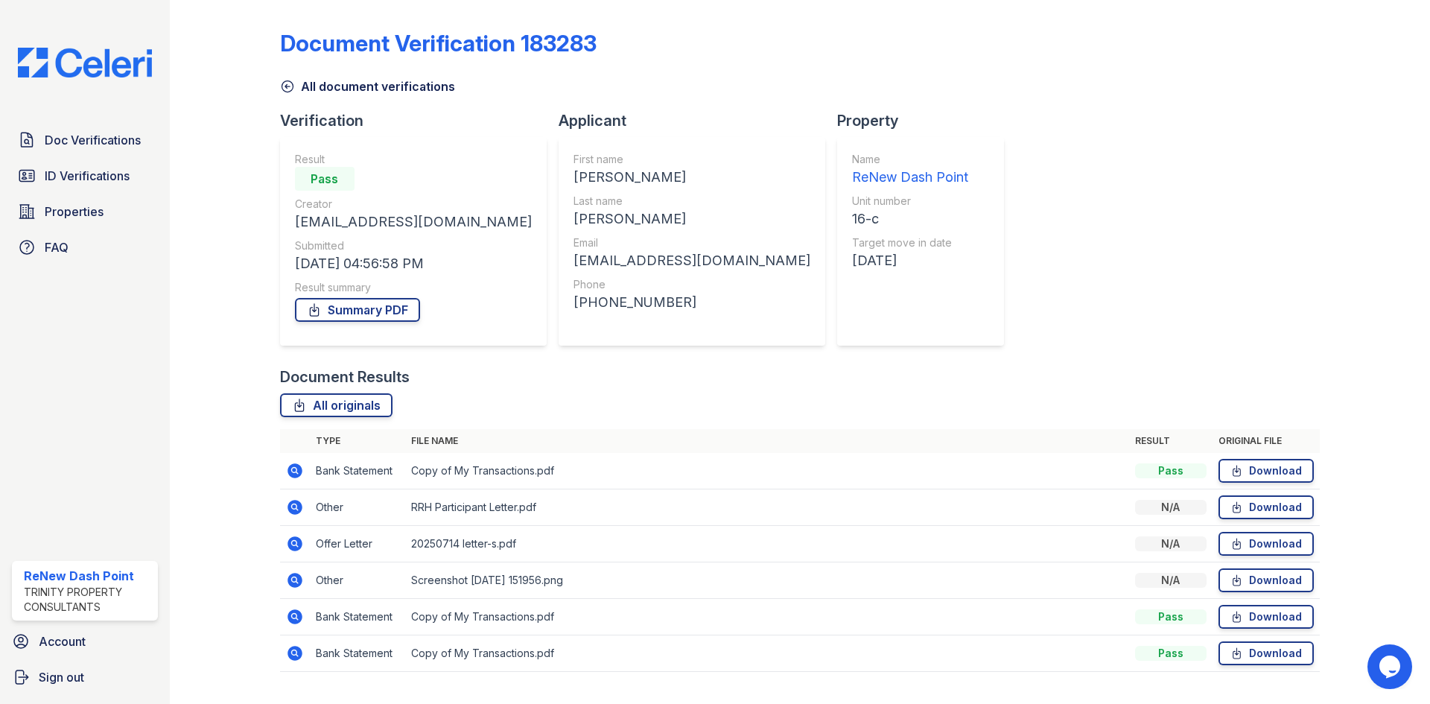
click at [306, 472] on td at bounding box center [295, 471] width 30 height 36
click at [303, 472] on td at bounding box center [295, 471] width 30 height 36
click at [293, 471] on icon at bounding box center [294, 470] width 4 height 4
drag, startPoint x: 298, startPoint y: 506, endPoint x: 316, endPoint y: 508, distance: 18.7
click at [299, 506] on icon at bounding box center [294, 507] width 15 height 15
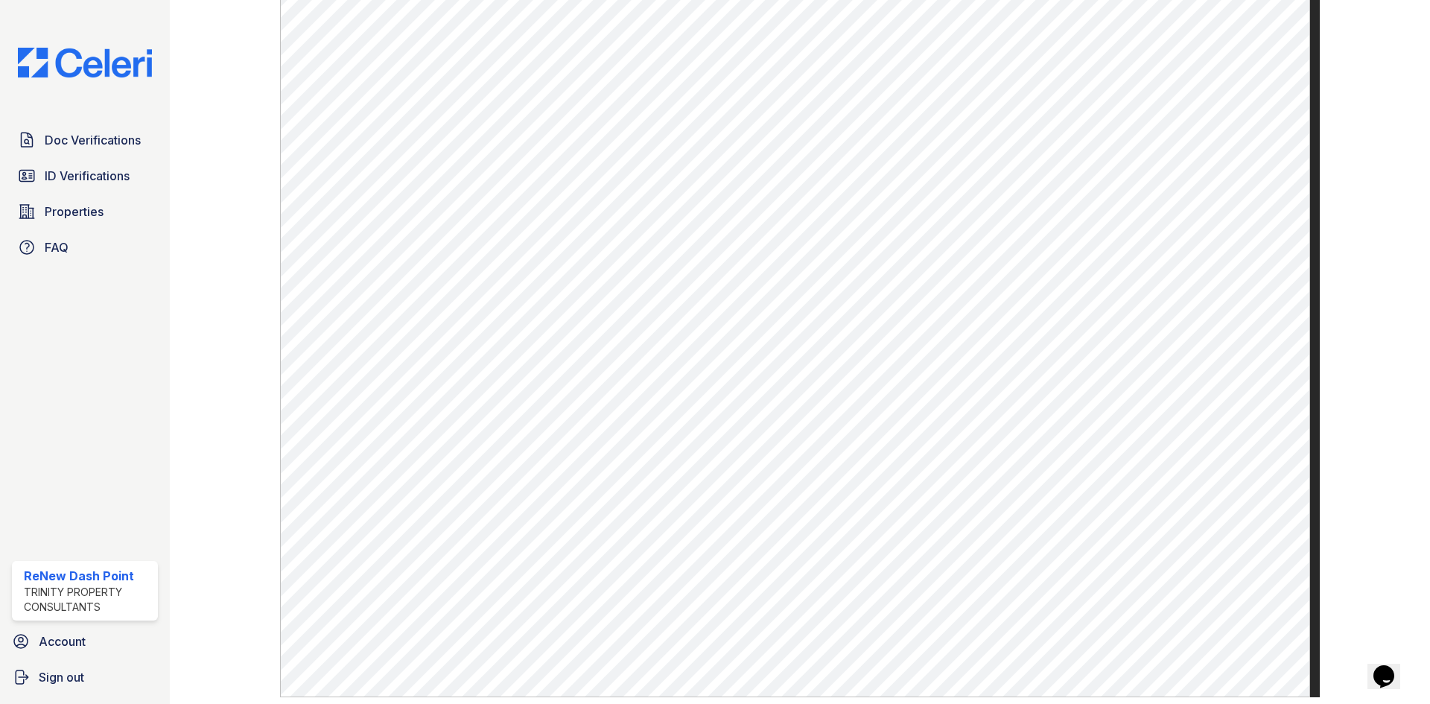
scroll to position [521, 0]
click at [83, 140] on span "Doc Verifications" at bounding box center [93, 140] width 96 height 18
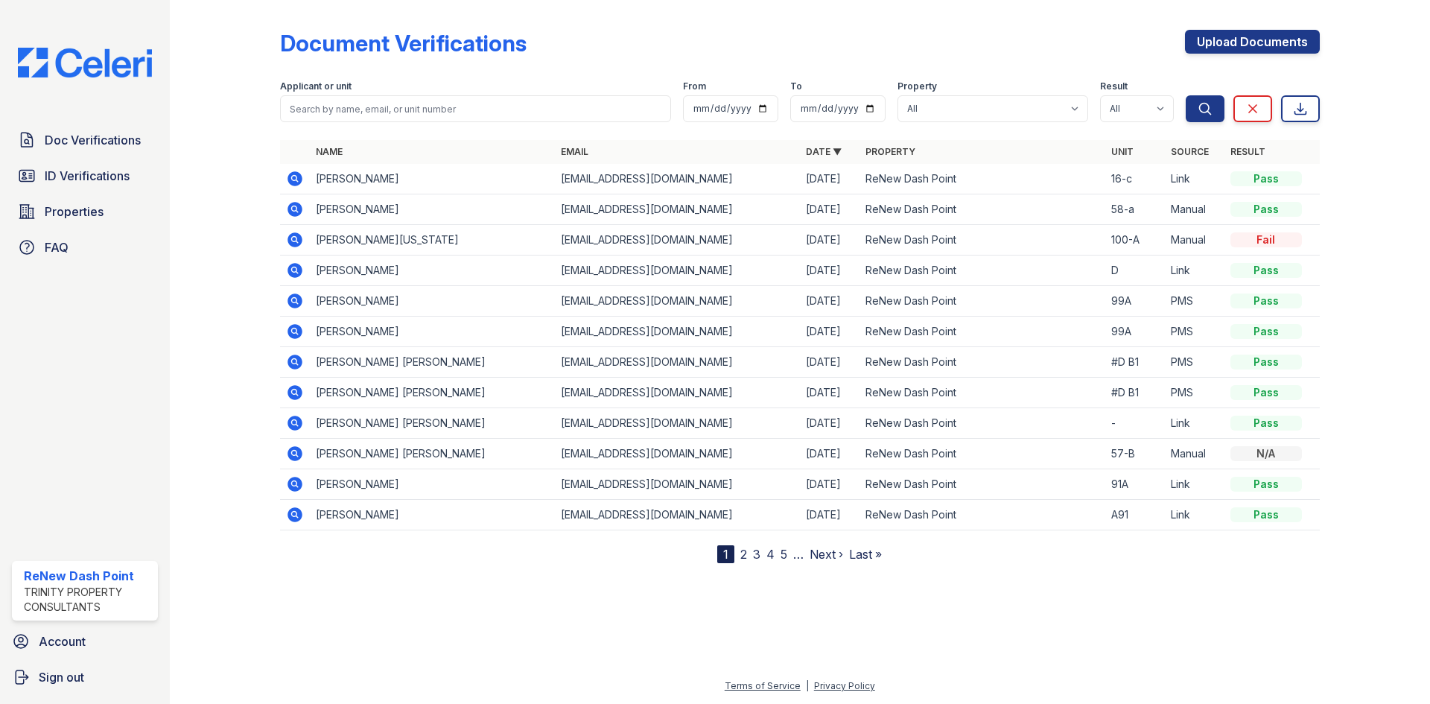
click at [299, 273] on icon at bounding box center [294, 270] width 15 height 15
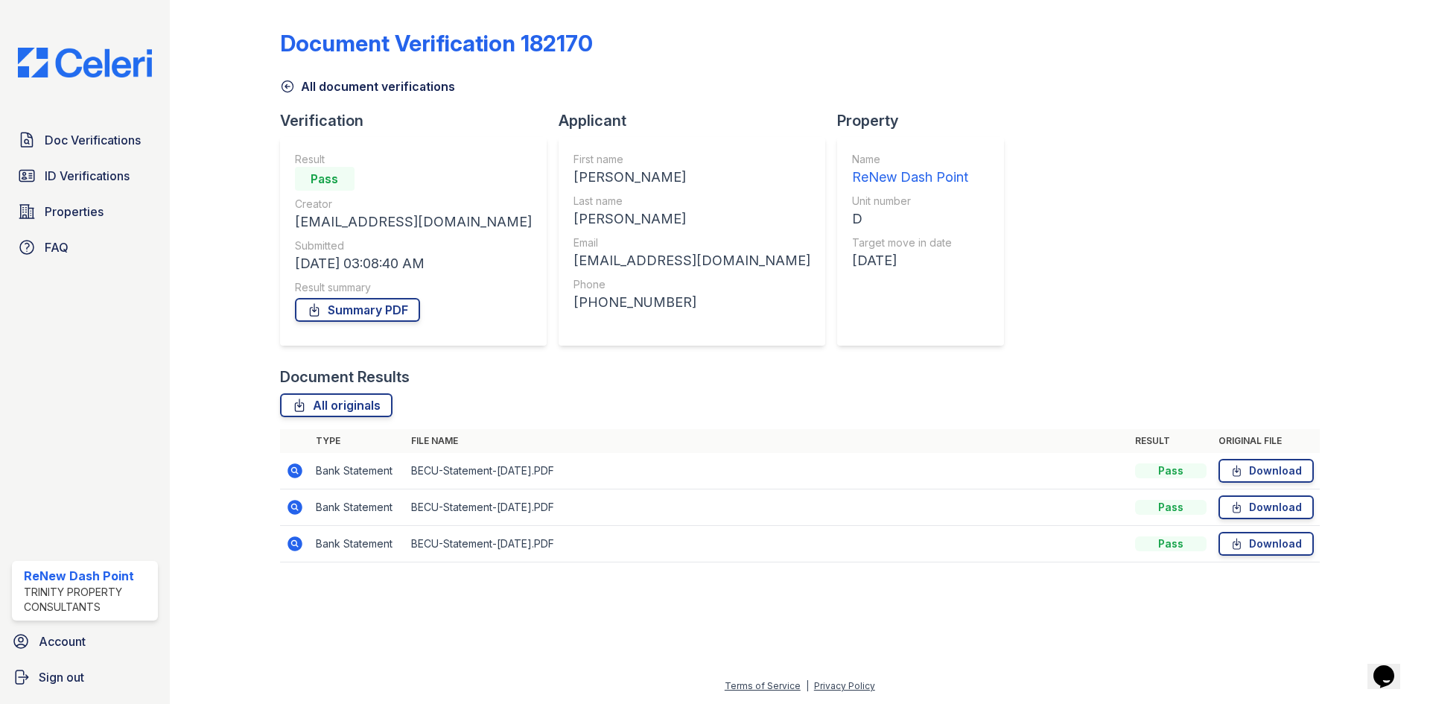
click at [289, 480] on td at bounding box center [295, 471] width 30 height 36
click at [299, 476] on icon at bounding box center [294, 470] width 15 height 15
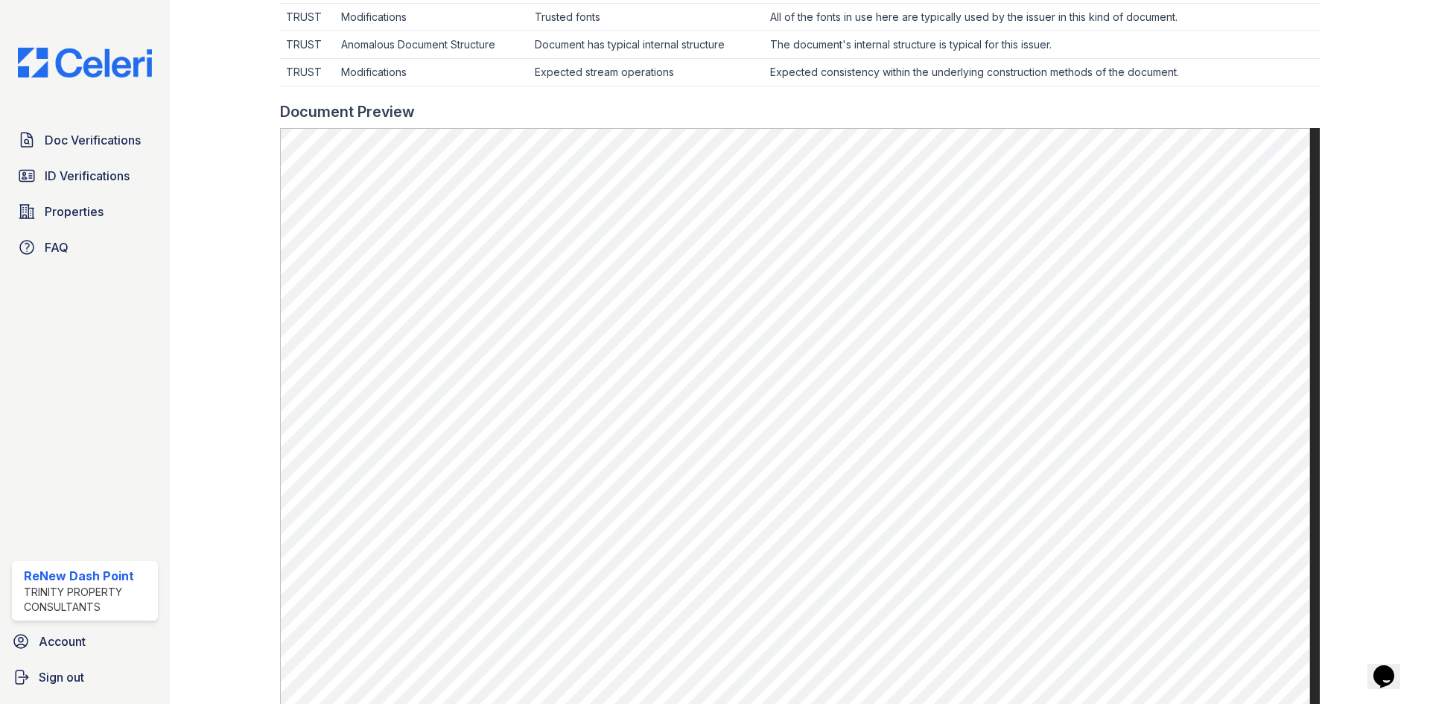
scroll to position [596, 0]
